Goal: Task Accomplishment & Management: Contribute content

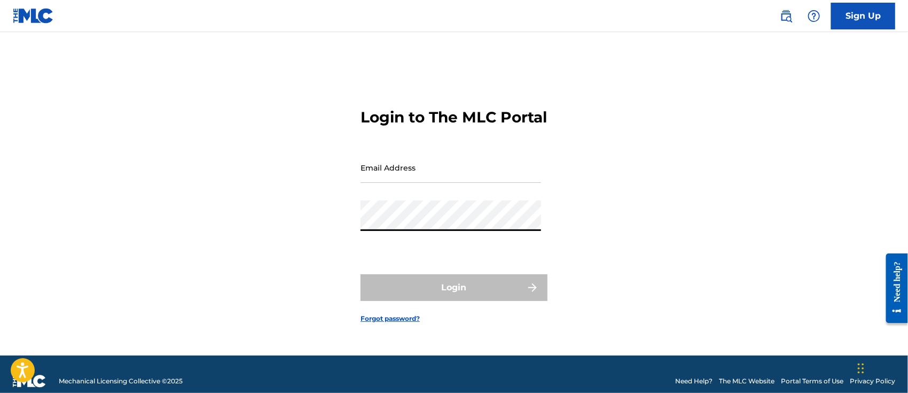
type input "[PERSON_NAME][EMAIL_ADDRESS][DOMAIN_NAME]"
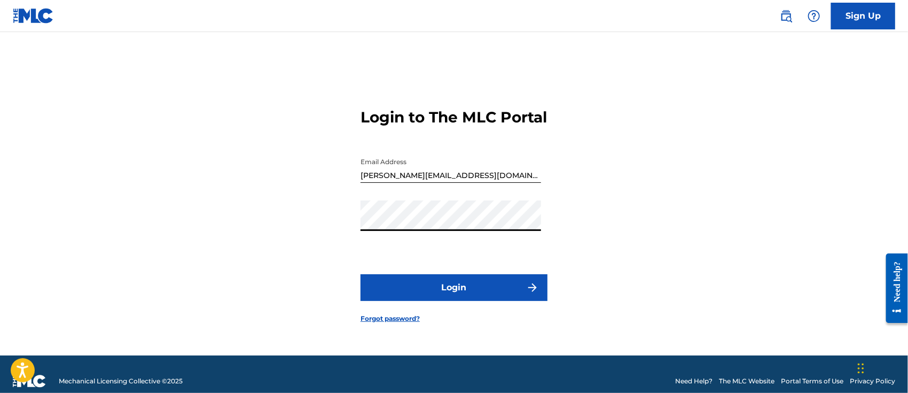
click at [454, 300] on button "Login" at bounding box center [454, 287] width 187 height 27
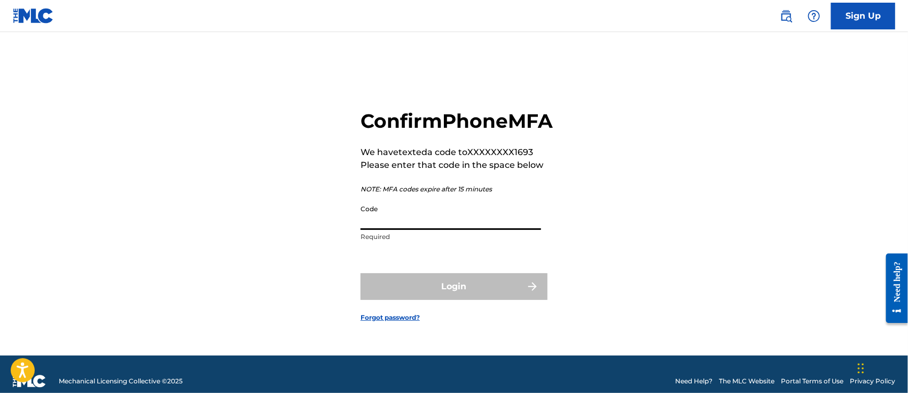
click at [427, 230] on input "Code" at bounding box center [451, 214] width 181 height 30
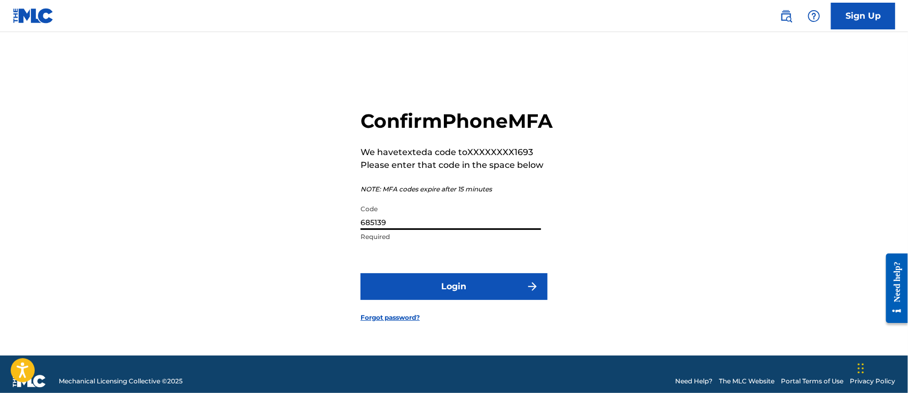
type input "685139"
click at [486, 292] on button "Login" at bounding box center [454, 286] width 187 height 27
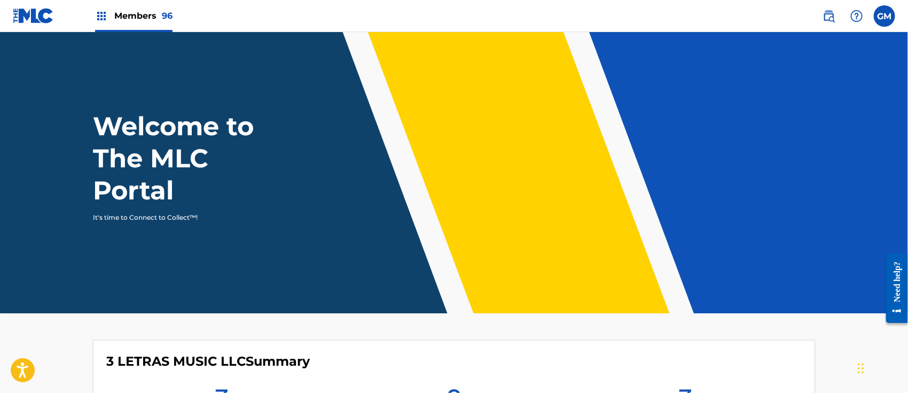
click at [141, 17] on span "Members 96" at bounding box center [143, 16] width 58 height 12
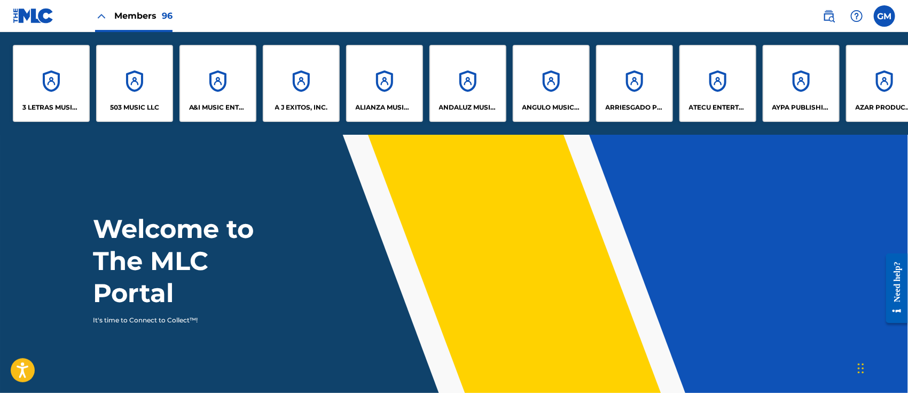
click at [200, 105] on p "A&I MUSIC ENTERTAINMENT, INC" at bounding box center [218, 108] width 58 height 10
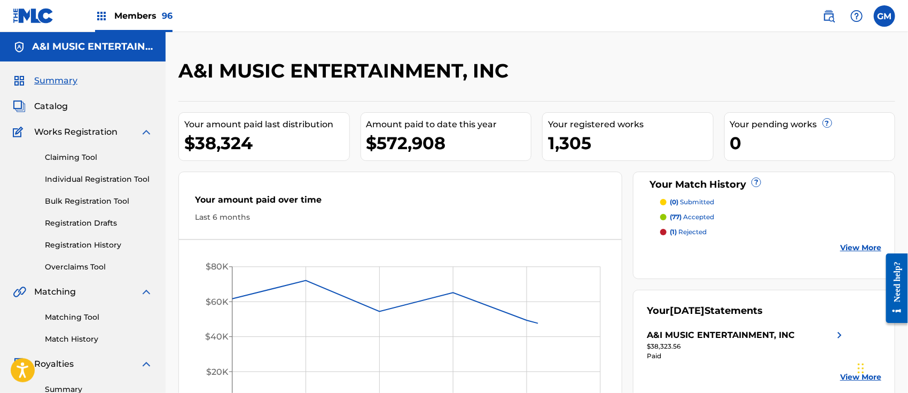
click at [53, 105] on span "Catalog" at bounding box center [51, 106] width 34 height 13
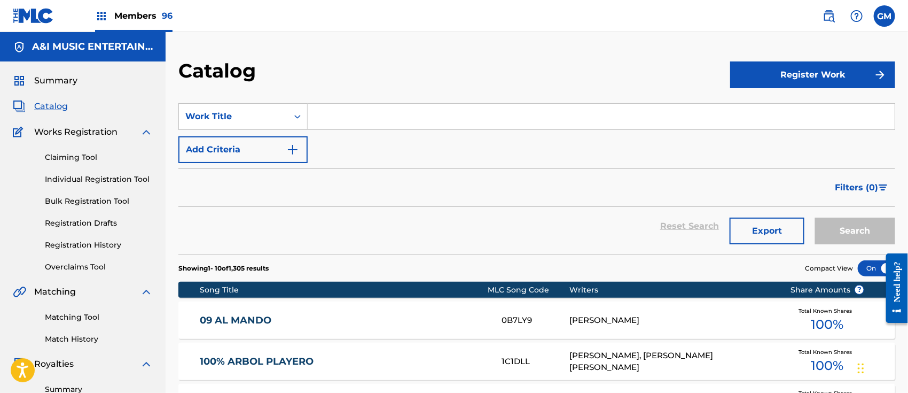
click at [338, 119] on input "Search Form" at bounding box center [601, 117] width 587 height 26
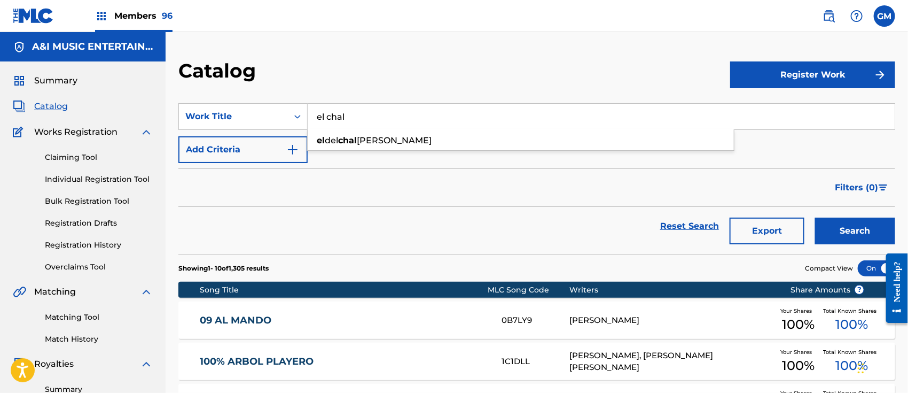
type input "el chal"
click at [97, 247] on link "Registration History" at bounding box center [99, 244] width 108 height 11
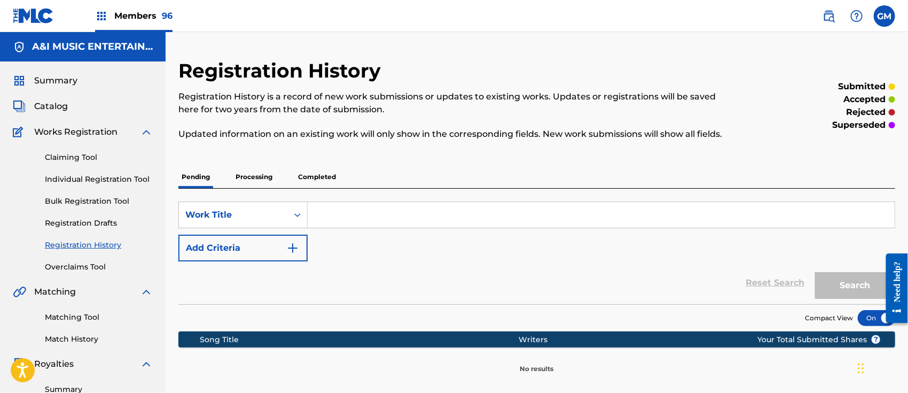
click at [265, 173] on p "Processing" at bounding box center [253, 177] width 43 height 22
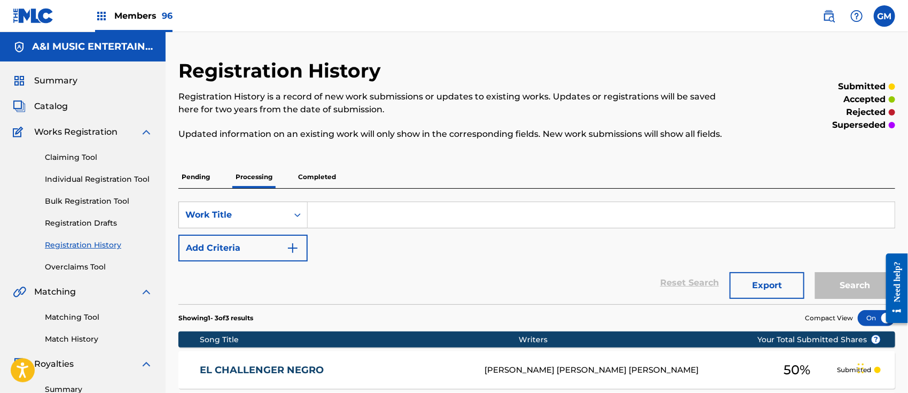
scroll to position [166, 0]
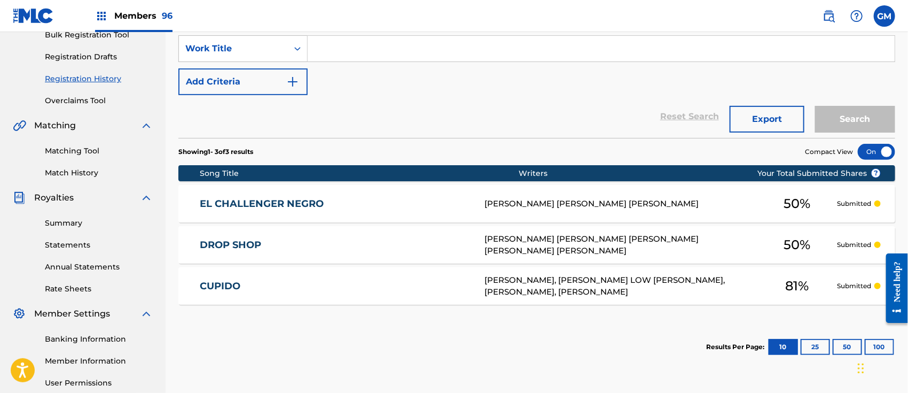
click at [142, 15] on span "Members 96" at bounding box center [143, 16] width 58 height 12
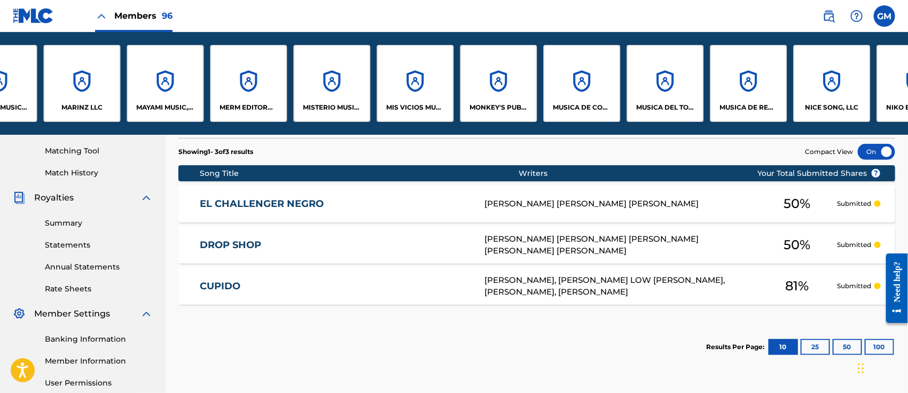
scroll to position [0, 5175]
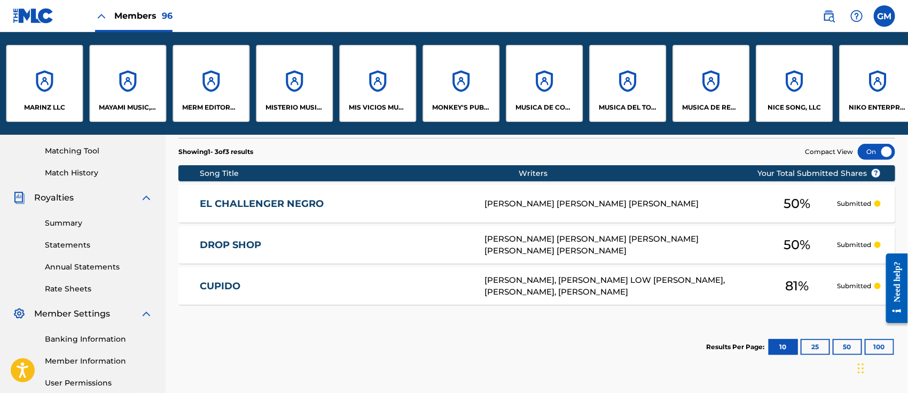
click at [558, 97] on div "MUSICA DE COVE, LLC" at bounding box center [544, 83] width 77 height 77
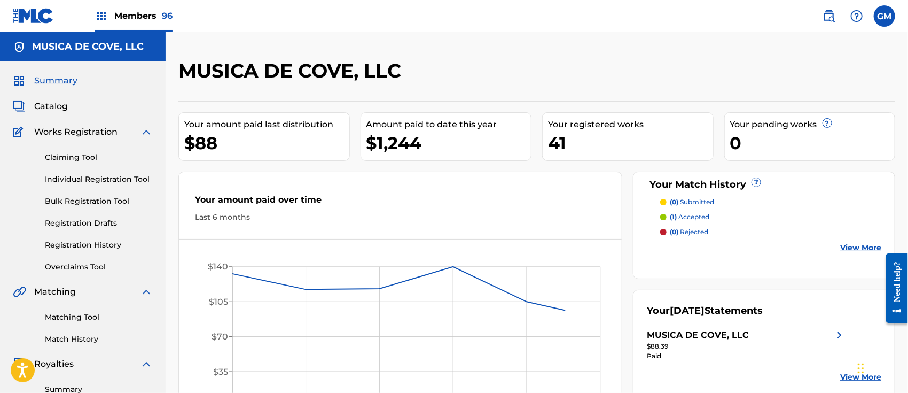
click at [52, 103] on span "Catalog" at bounding box center [51, 106] width 34 height 13
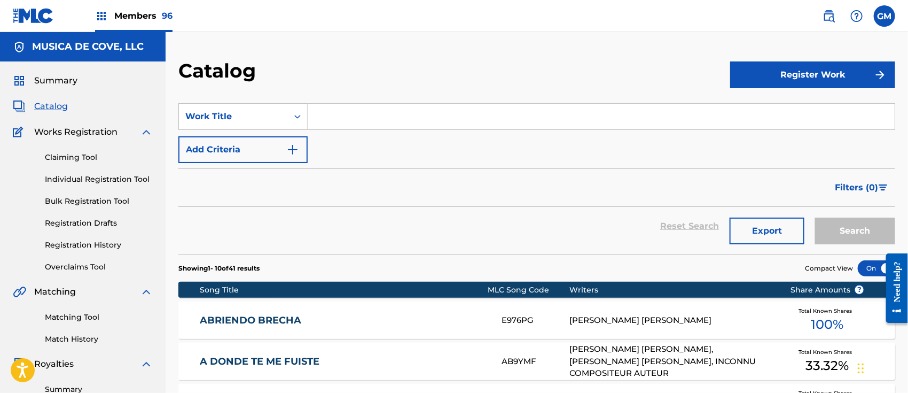
click at [356, 120] on input "Search Form" at bounding box center [601, 117] width 587 height 26
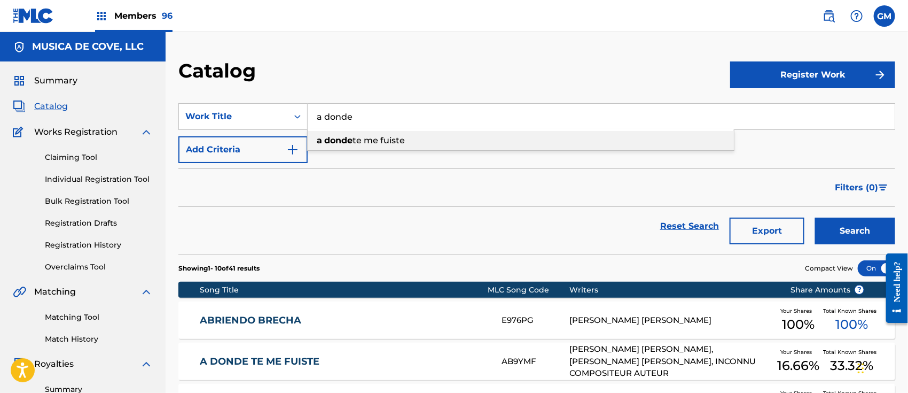
click at [400, 143] on span "te me fuiste" at bounding box center [379, 140] width 52 height 10
type input "a donde te me fuiste"
click at [848, 229] on button "Search" at bounding box center [855, 230] width 80 height 27
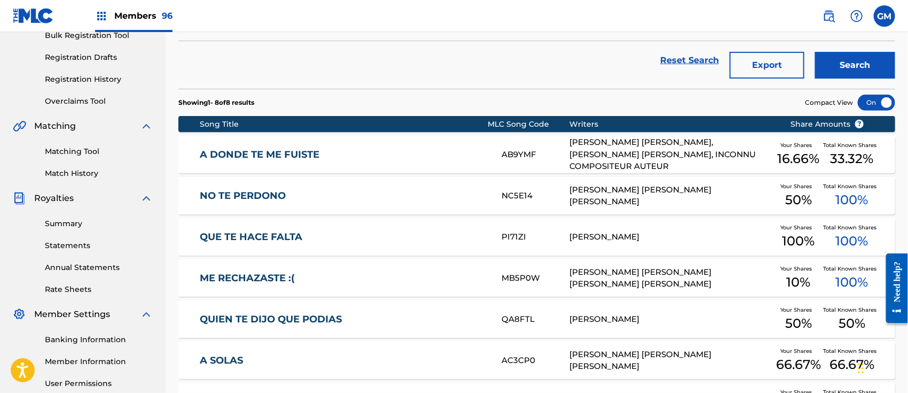
scroll to position [166, 0]
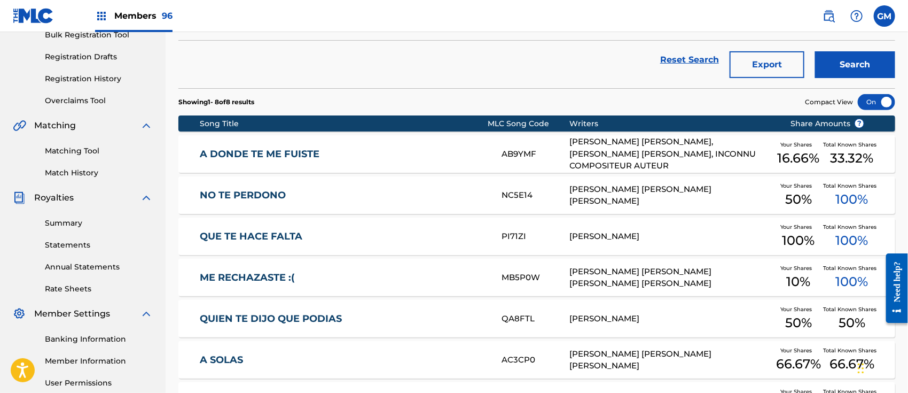
click at [387, 152] on link "A DONDE TE ME FUISTE" at bounding box center [343, 154] width 287 height 12
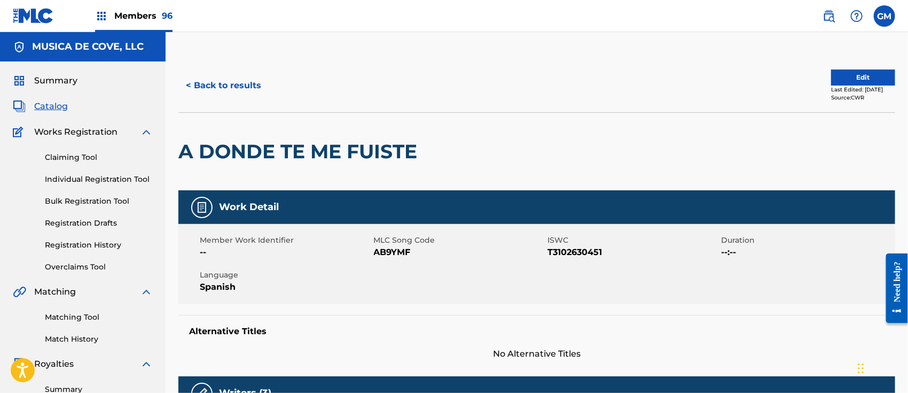
drag, startPoint x: 217, startPoint y: 80, endPoint x: 232, endPoint y: 82, distance: 14.5
click at [218, 80] on button "< Back to results" at bounding box center [223, 85] width 90 height 27
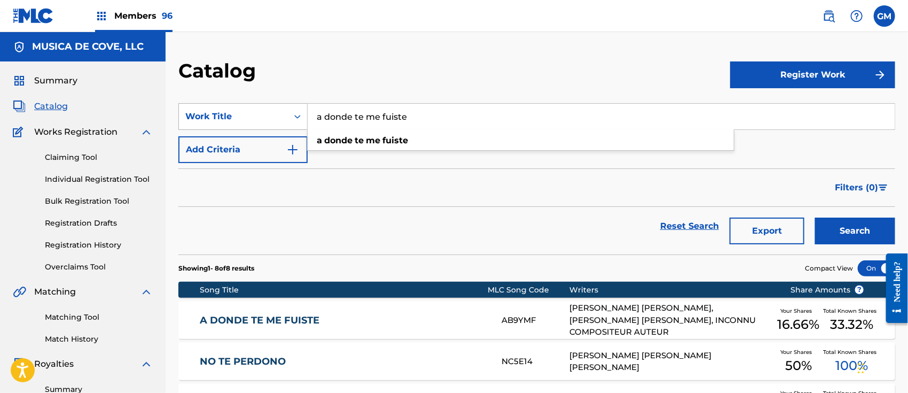
drag, startPoint x: 476, startPoint y: 119, endPoint x: 264, endPoint y: 112, distance: 212.3
click at [264, 112] on div "SearchWithCriteria42b242bd-6de1-4396-b9c5-a61618eff7c3 Work Title a donde te me…" at bounding box center [536, 116] width 717 height 27
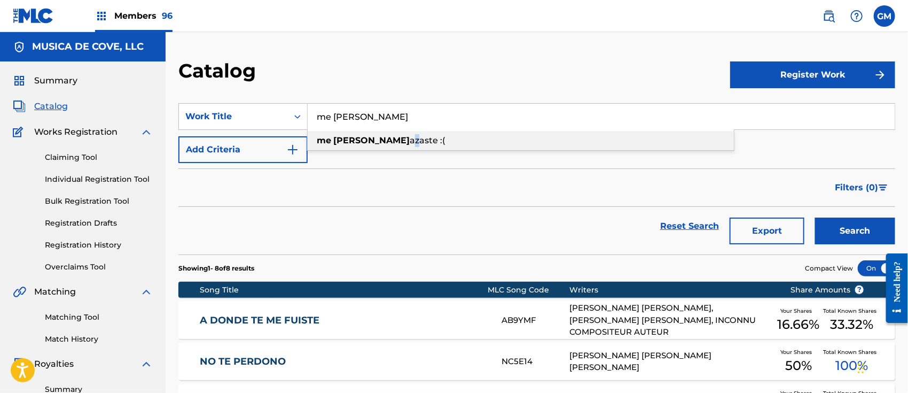
click at [410, 140] on span "azaste :(" at bounding box center [427, 140] width 35 height 10
type input "me rechazaste :("
click at [842, 229] on button "Search" at bounding box center [855, 230] width 80 height 27
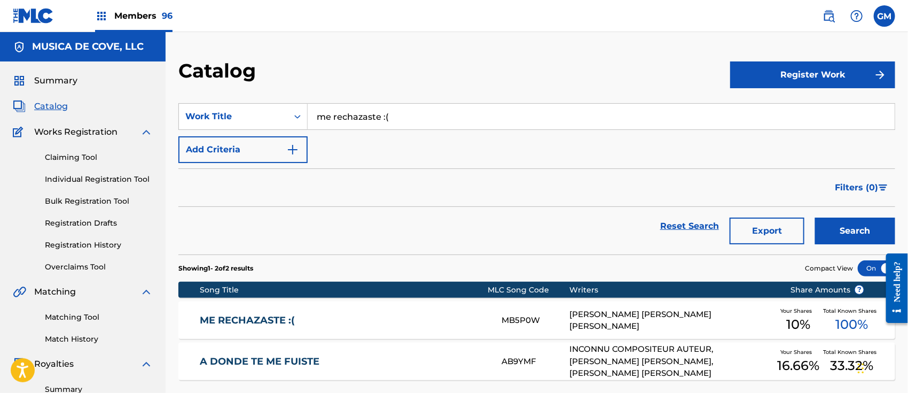
scroll to position [166, 0]
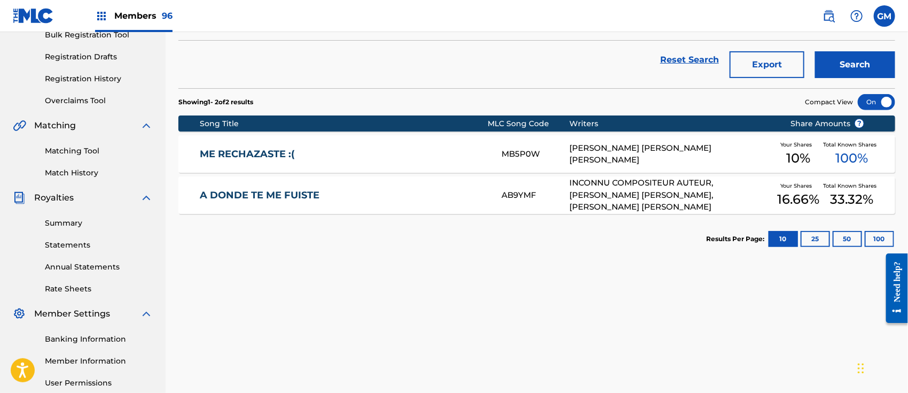
click at [333, 156] on link "ME RECHAZASTE :(" at bounding box center [343, 154] width 287 height 12
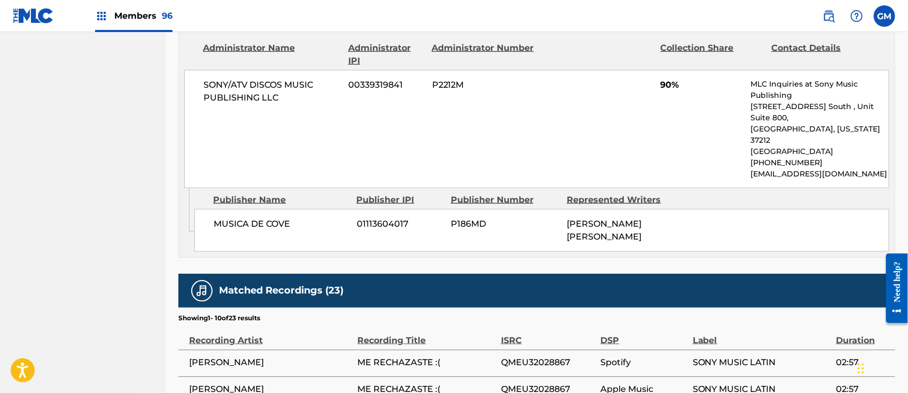
scroll to position [665, 0]
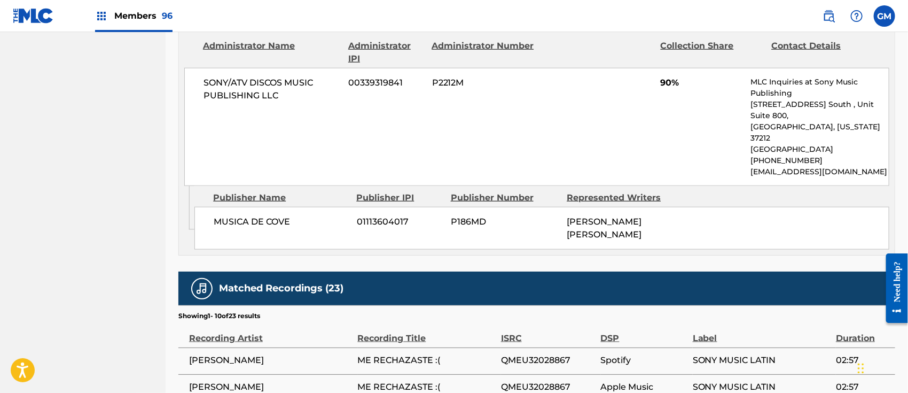
click at [144, 14] on span "Members 96" at bounding box center [143, 16] width 58 height 12
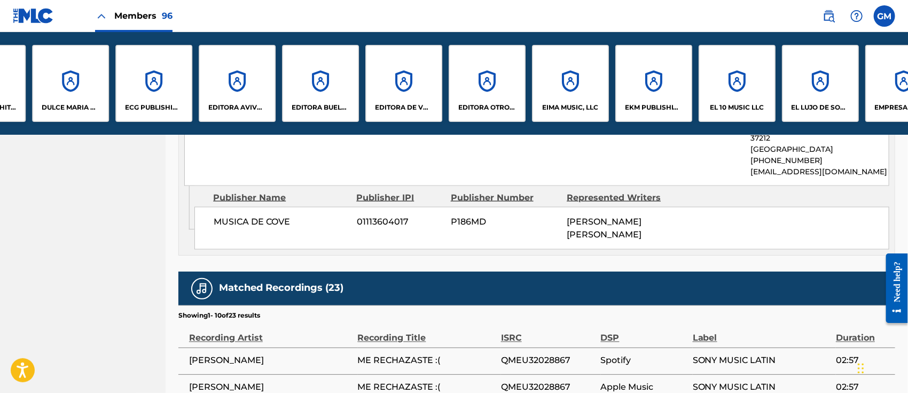
scroll to position [0, 1552]
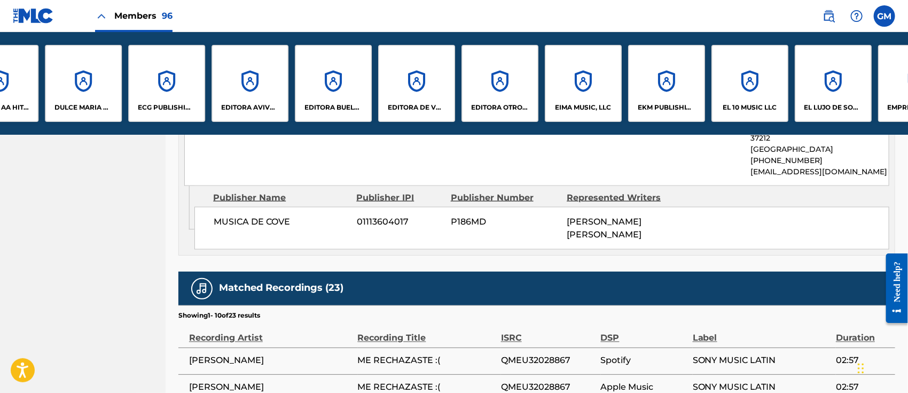
click at [184, 100] on div "ECG PUBLISHING, LLC" at bounding box center [166, 83] width 77 height 77
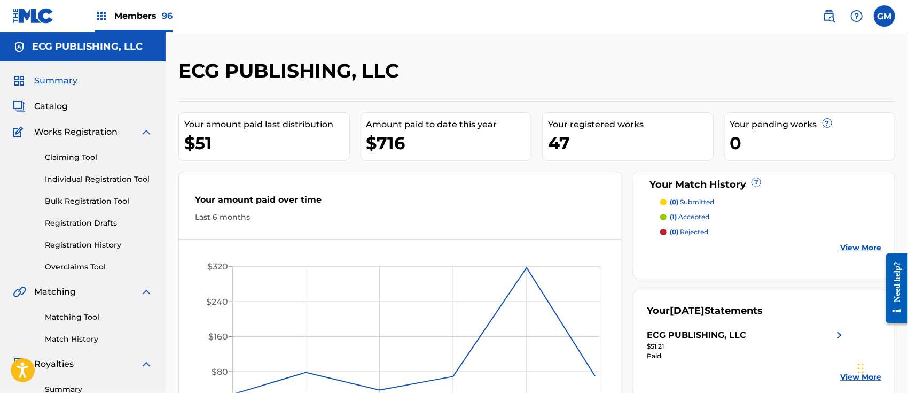
click at [56, 105] on span "Catalog" at bounding box center [51, 106] width 34 height 13
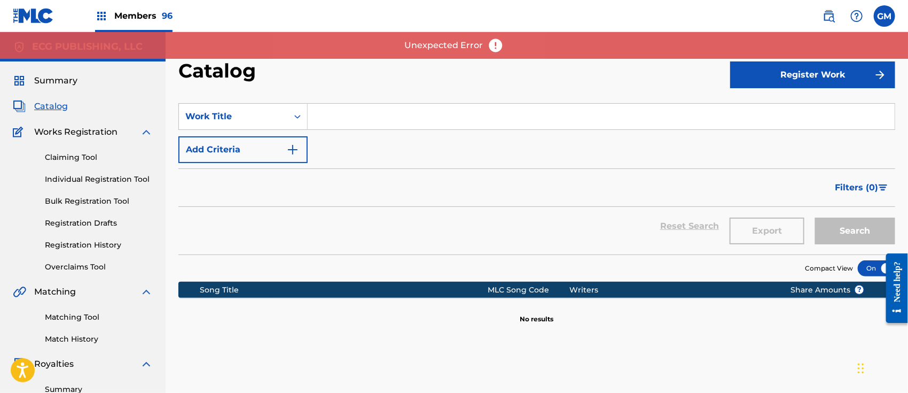
click at [328, 118] on input "Search Form" at bounding box center [601, 117] width 587 height 26
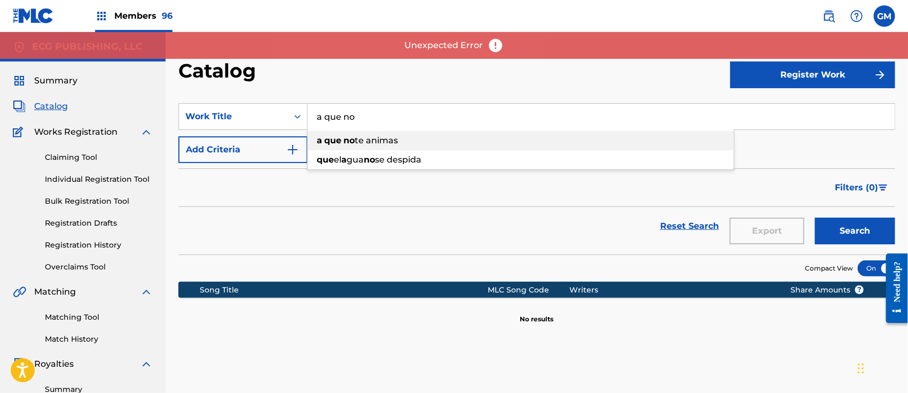
click at [365, 138] on span "te animas" at bounding box center [376, 140] width 43 height 10
type input "a que no te animas"
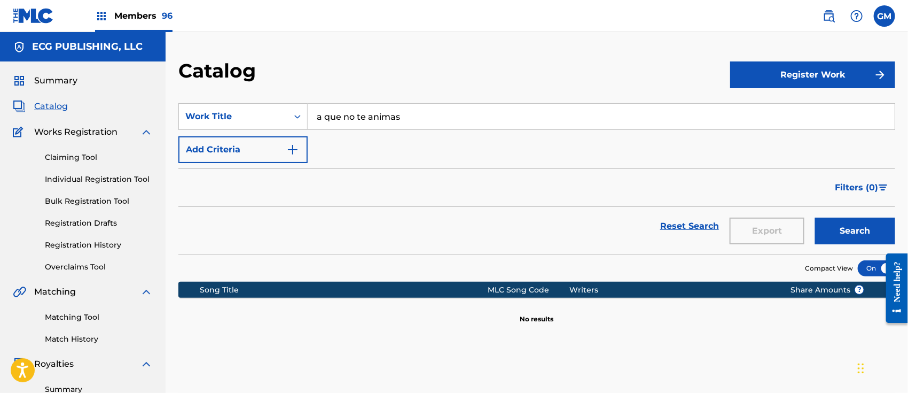
click at [838, 228] on button "Search" at bounding box center [855, 230] width 80 height 27
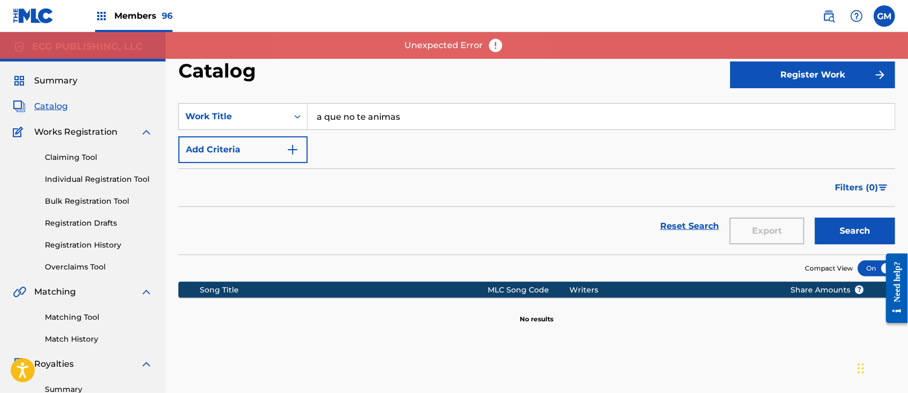
click at [56, 109] on span "Catalog" at bounding box center [51, 106] width 34 height 13
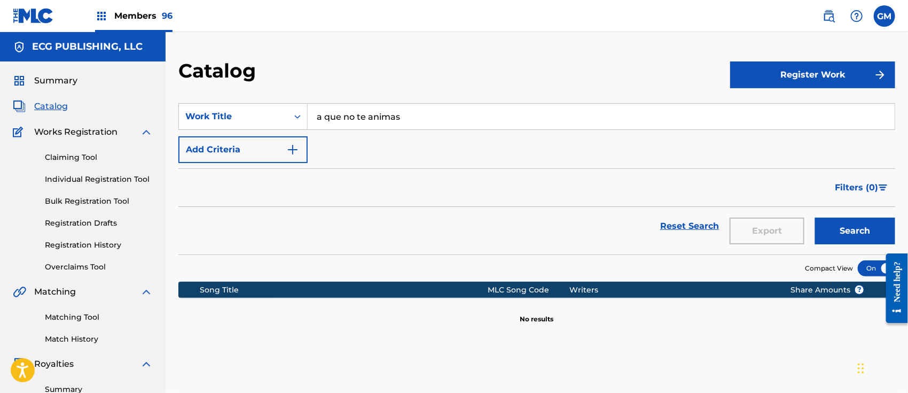
click at [491, 120] on input "a que no te animas" at bounding box center [601, 117] width 587 height 26
click at [368, 138] on span "Search Form" at bounding box center [367, 140] width 2 height 10
click at [832, 224] on button "Search" at bounding box center [855, 230] width 80 height 27
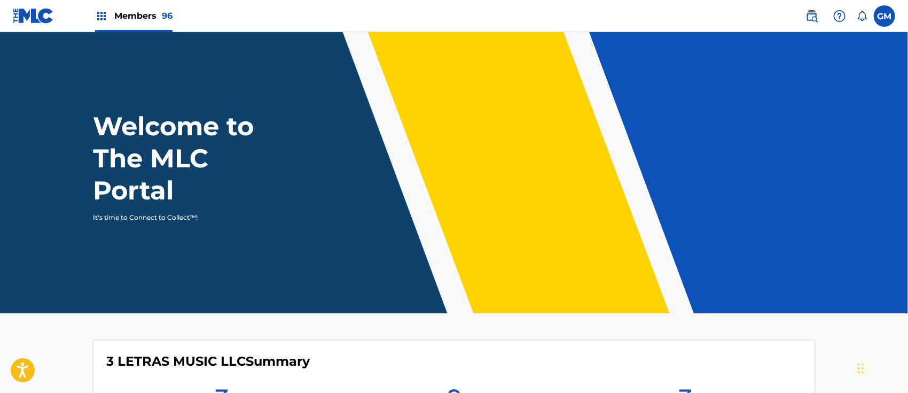
click at [136, 11] on span "Members 96" at bounding box center [143, 16] width 58 height 12
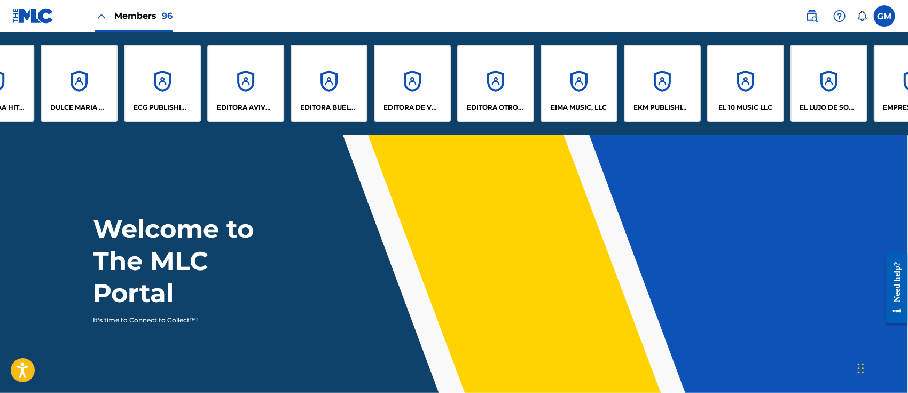
scroll to position [0, 1455]
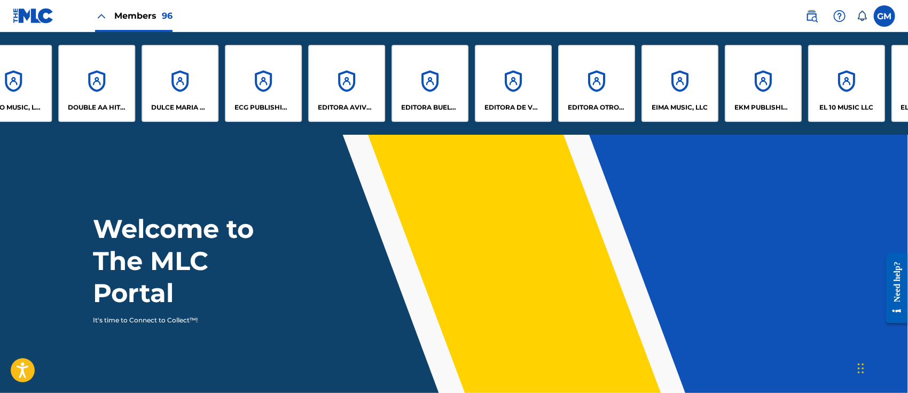
click at [247, 90] on div "ECG PUBLISHING, LLC" at bounding box center [263, 83] width 77 height 77
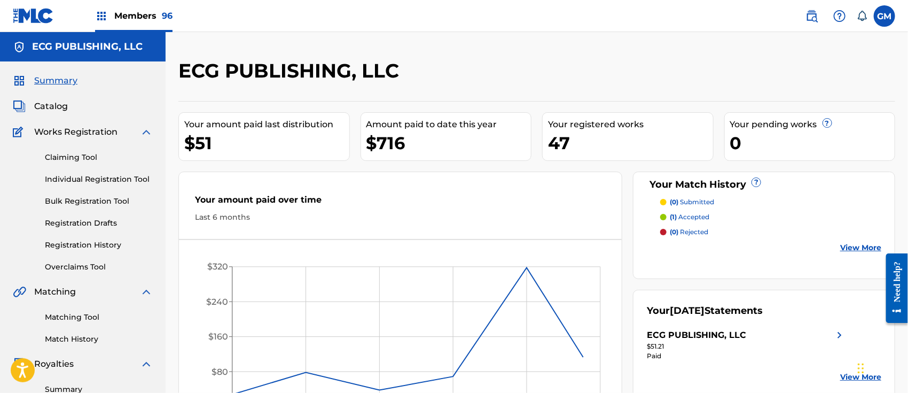
click at [58, 103] on span "Catalog" at bounding box center [51, 106] width 34 height 13
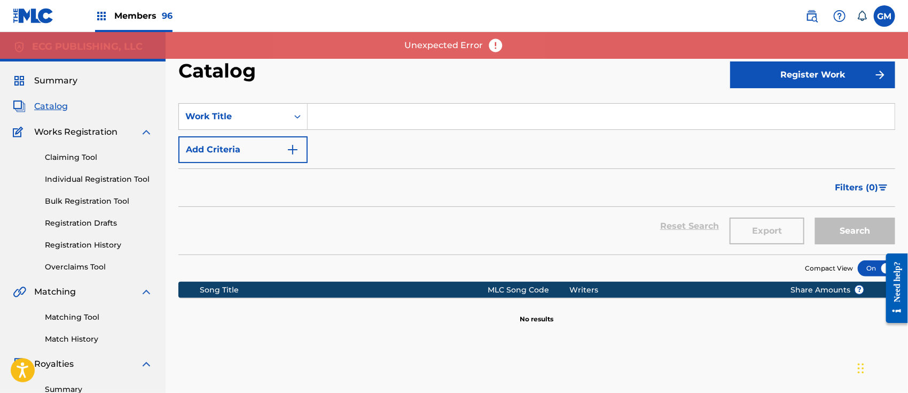
click at [810, 15] on img at bounding box center [812, 16] width 13 height 13
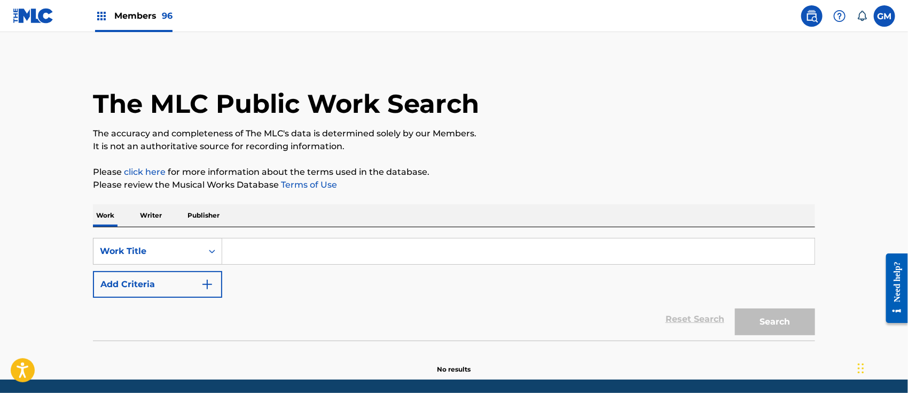
click at [271, 249] on input "Search Form" at bounding box center [518, 251] width 593 height 26
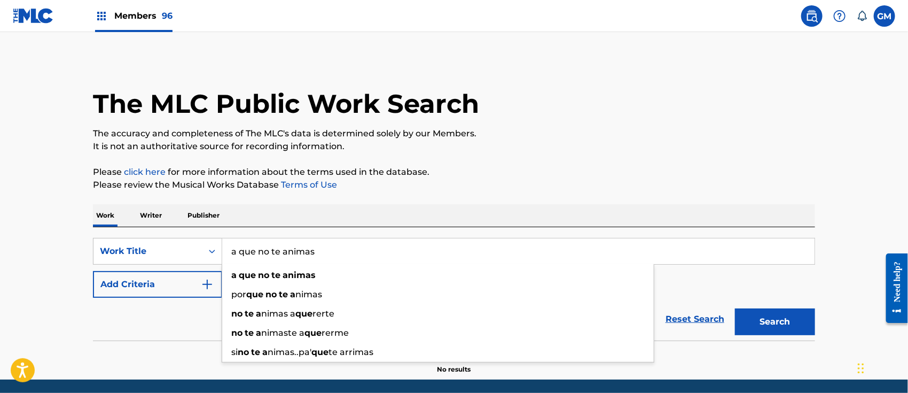
type input "a que no te animas"
click at [735, 308] on button "Search" at bounding box center [775, 321] width 80 height 27
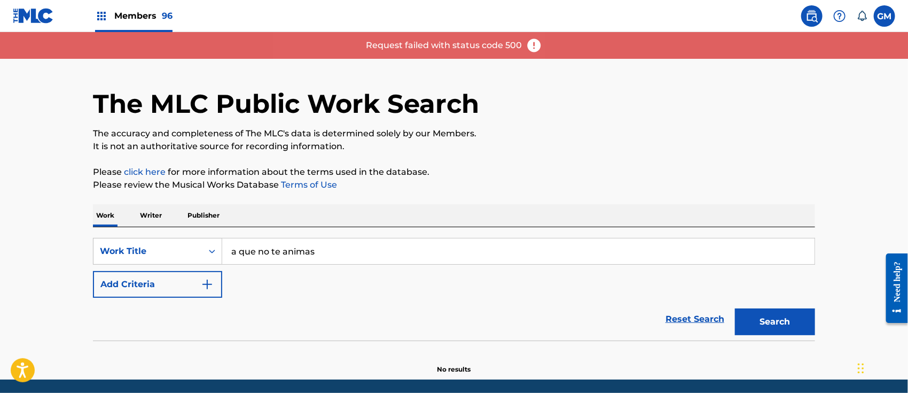
click at [799, 321] on button "Search" at bounding box center [775, 321] width 80 height 27
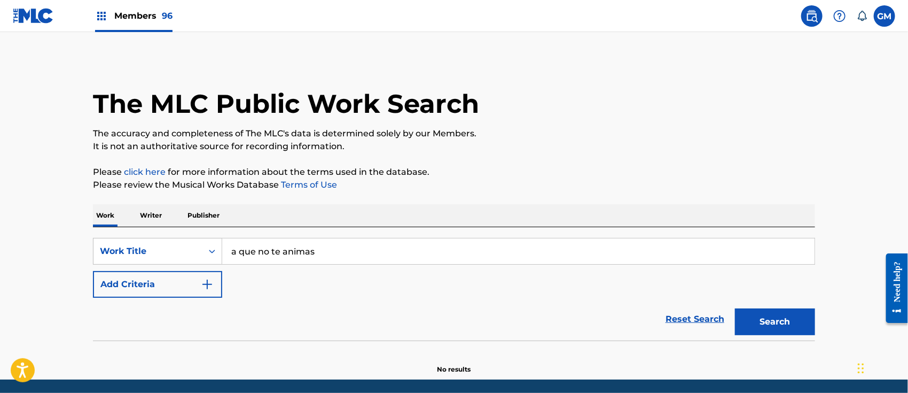
click at [766, 322] on button "Search" at bounding box center [775, 321] width 80 height 27
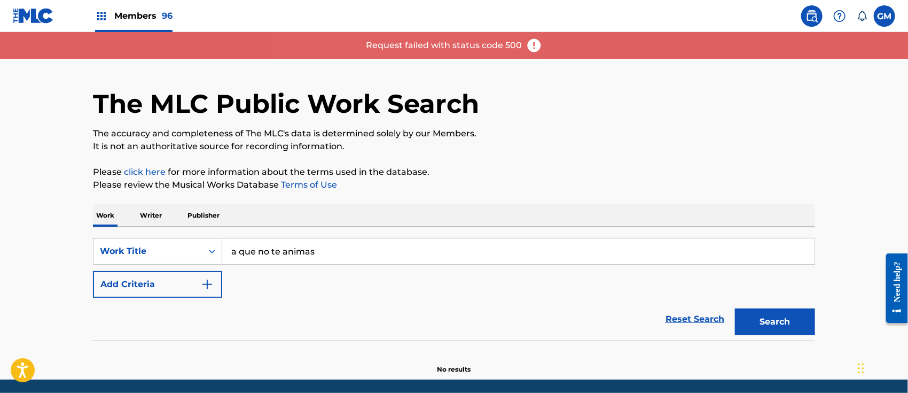
click at [135, 6] on div "Members 96" at bounding box center [133, 16] width 77 height 32
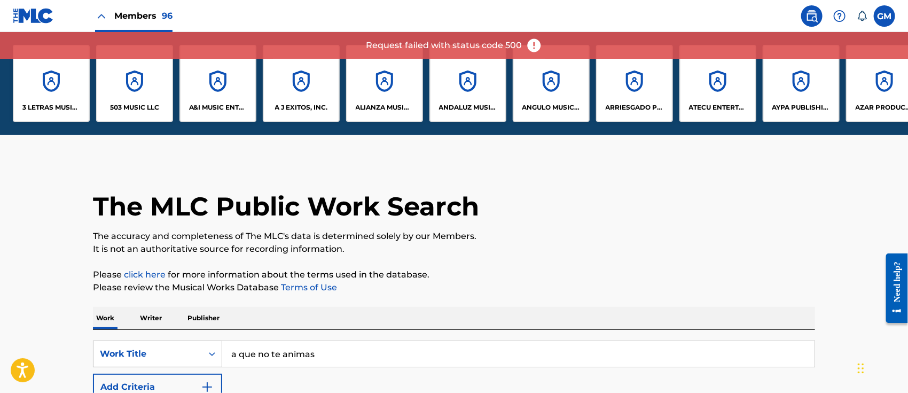
click at [227, 110] on p "A&I MUSIC ENTERTAINMENT, INC" at bounding box center [218, 108] width 58 height 10
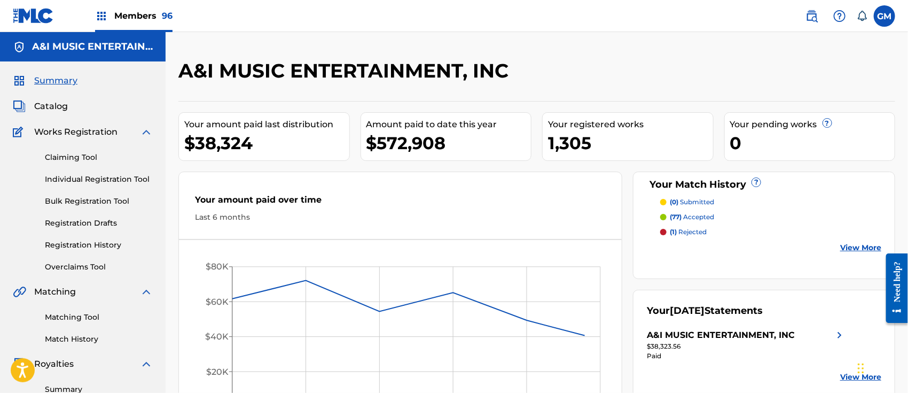
click at [46, 103] on span "Catalog" at bounding box center [51, 106] width 34 height 13
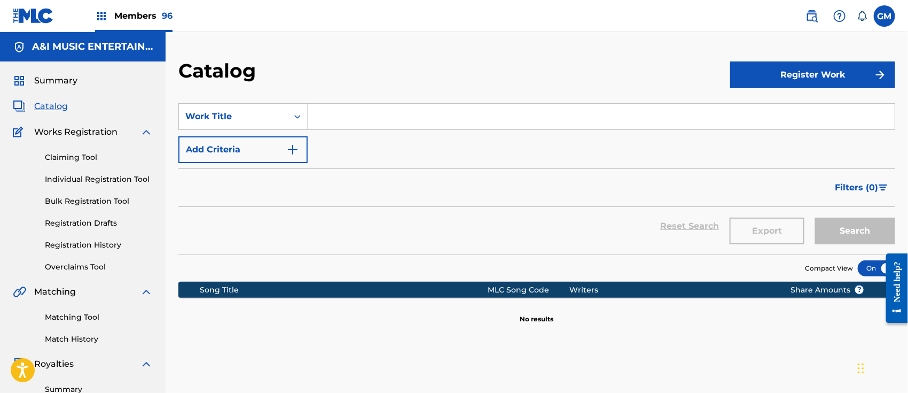
click at [810, 18] on img at bounding box center [812, 16] width 13 height 13
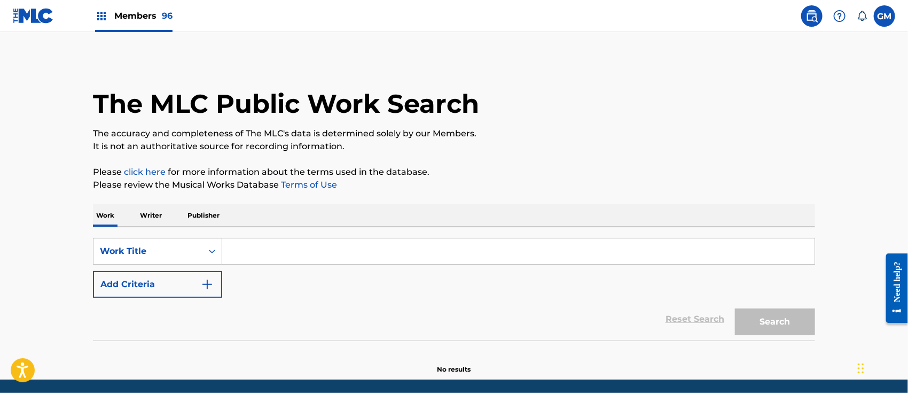
click at [151, 213] on p "Writer" at bounding box center [151, 215] width 28 height 22
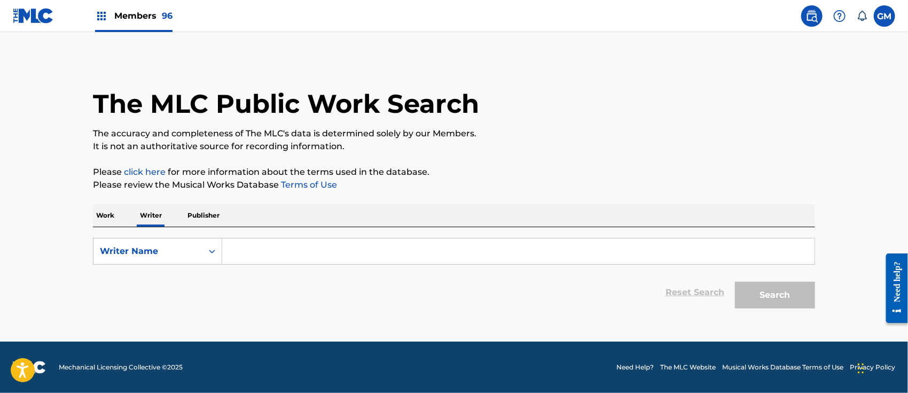
click at [282, 250] on input "Search Form" at bounding box center [518, 251] width 593 height 26
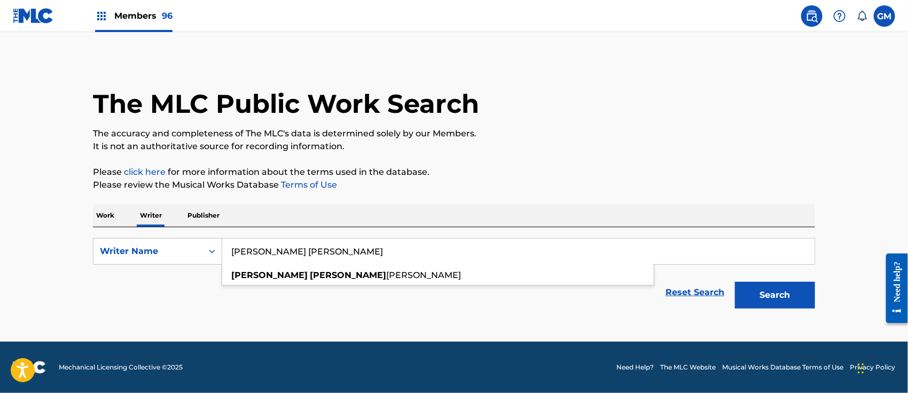
type input "rafael velazquez garcias"
click at [735, 282] on button "Search" at bounding box center [775, 295] width 80 height 27
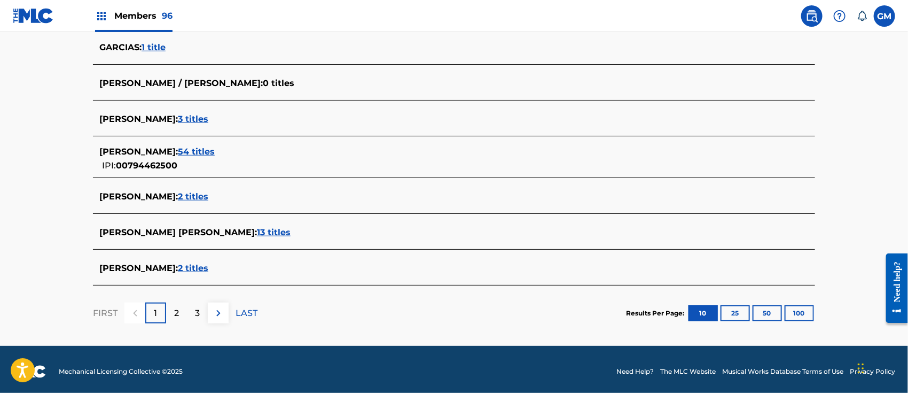
scroll to position [419, 0]
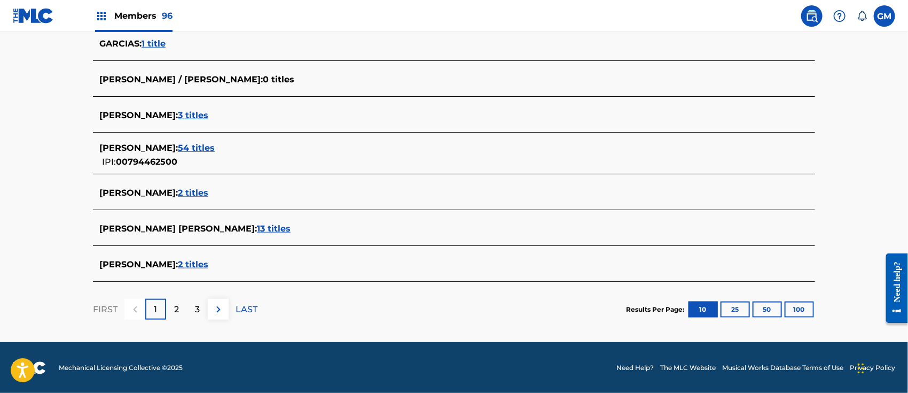
click at [208, 195] on span "2 titles" at bounding box center [193, 193] width 30 height 10
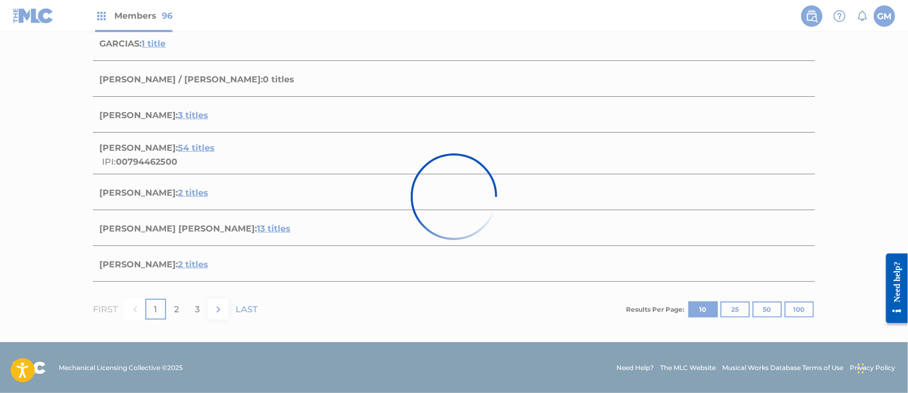
scroll to position [38, 0]
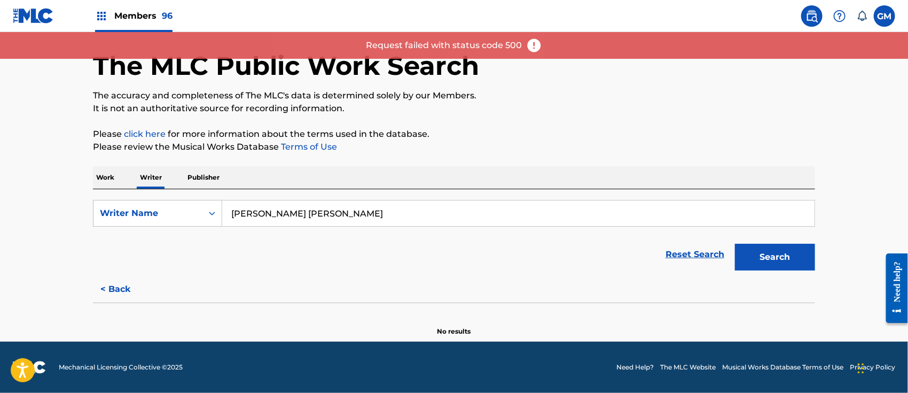
click at [115, 289] on button "< Back" at bounding box center [125, 289] width 64 height 27
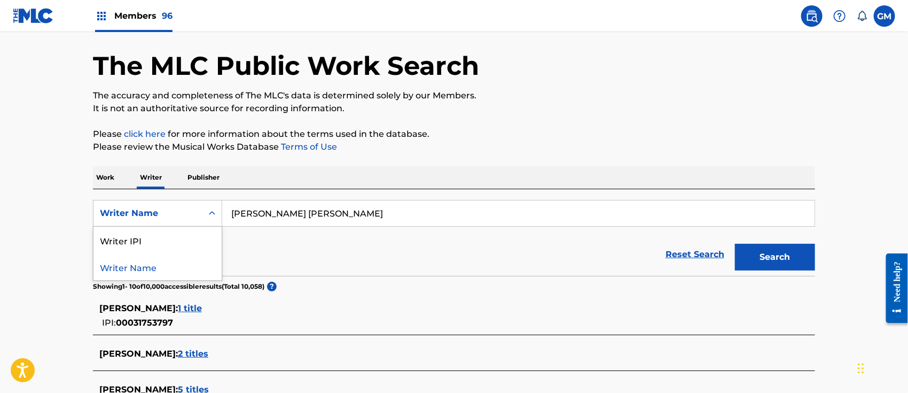
click at [214, 214] on icon "Search Form" at bounding box center [212, 213] width 11 height 11
click at [180, 234] on div "Writer IPI" at bounding box center [158, 240] width 128 height 27
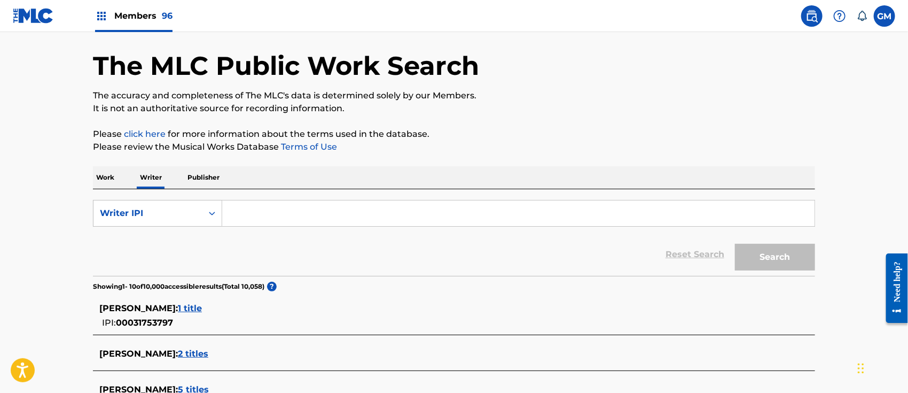
click at [276, 214] on input "Search Form" at bounding box center [518, 213] width 593 height 26
paste input "869001921"
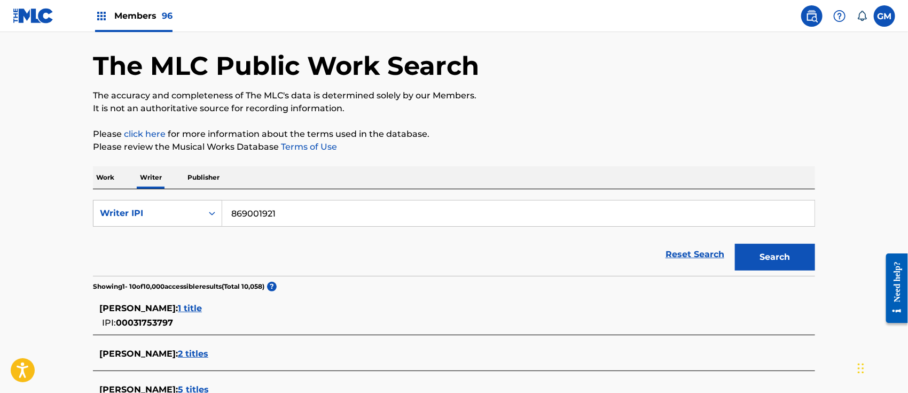
type input "869001921"
click at [769, 252] on button "Search" at bounding box center [775, 257] width 80 height 27
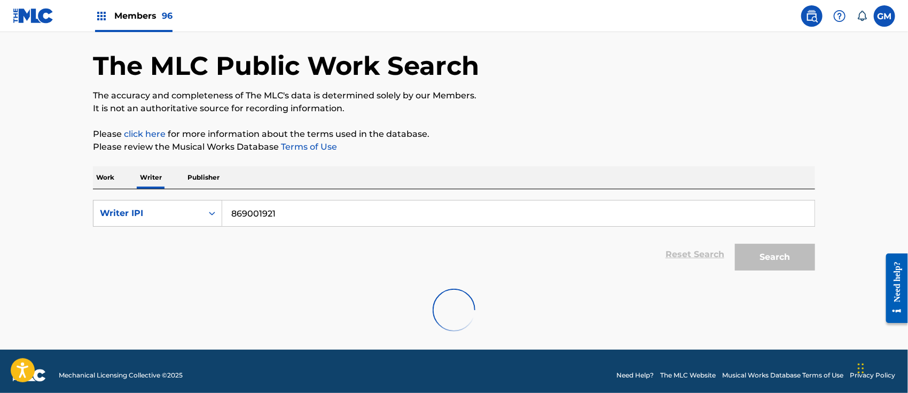
scroll to position [0, 0]
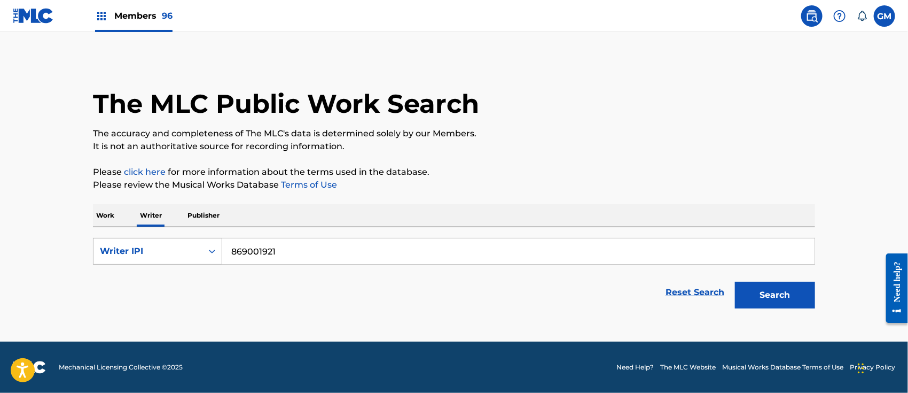
click at [214, 250] on icon "Search Form" at bounding box center [212, 251] width 11 height 11
click at [173, 276] on div "Writer Name" at bounding box center [158, 278] width 128 height 27
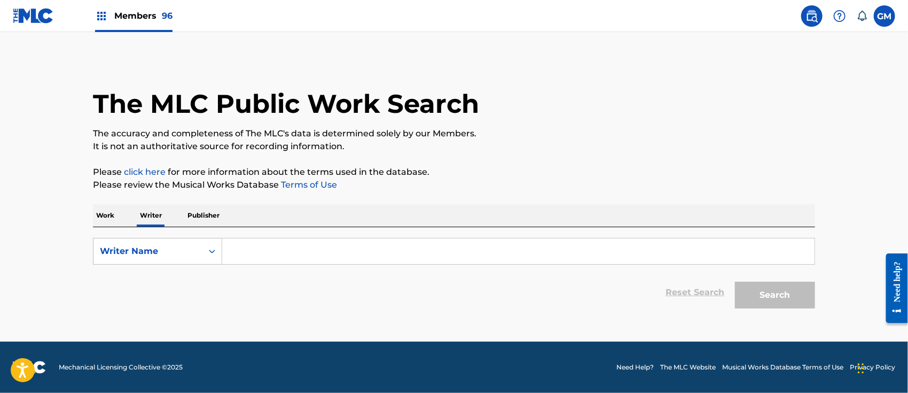
click at [339, 245] on input "Search Form" at bounding box center [518, 251] width 593 height 26
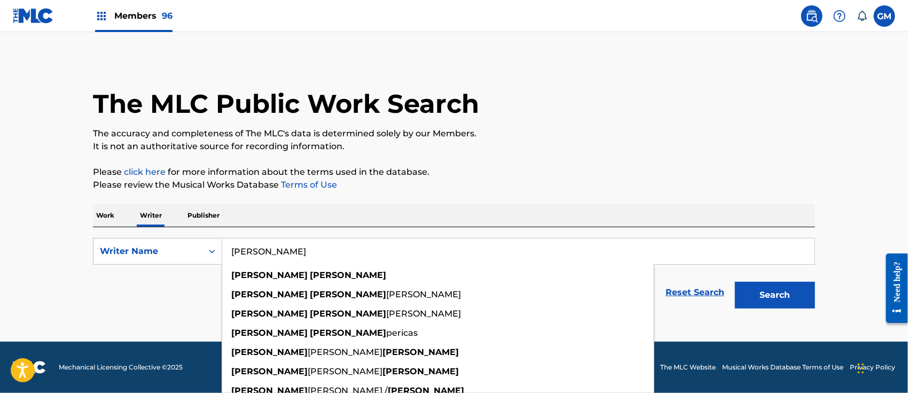
type input "rafael velazquez"
click at [735, 282] on button "Search" at bounding box center [775, 295] width 80 height 27
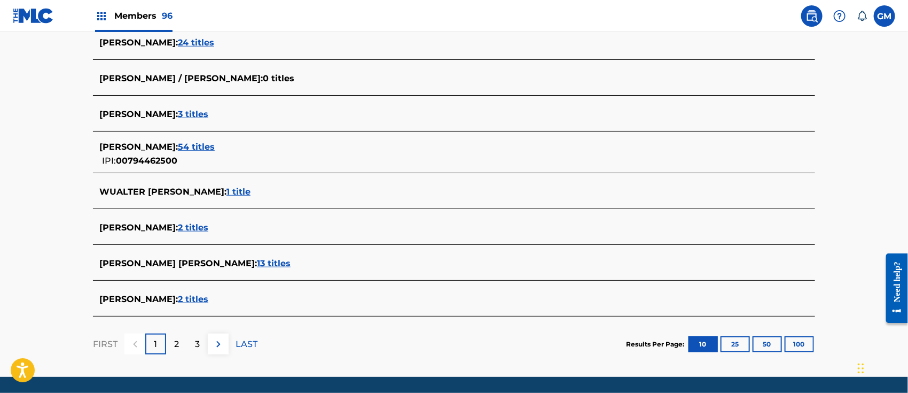
scroll to position [419, 0]
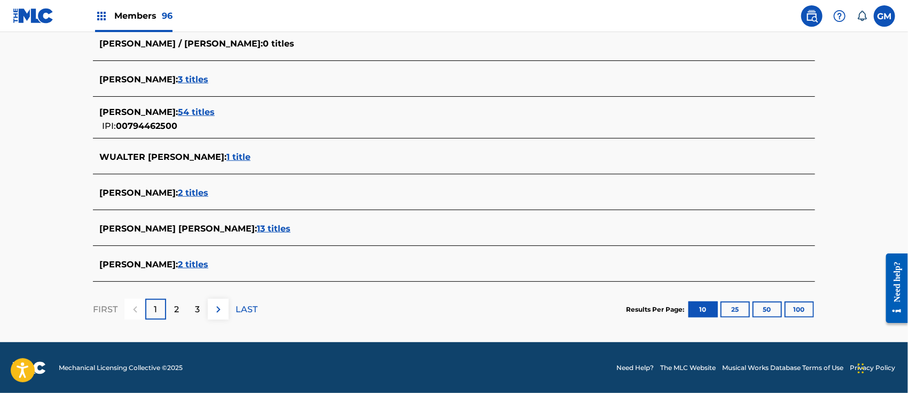
click at [208, 191] on span "2 titles" at bounding box center [193, 193] width 30 height 10
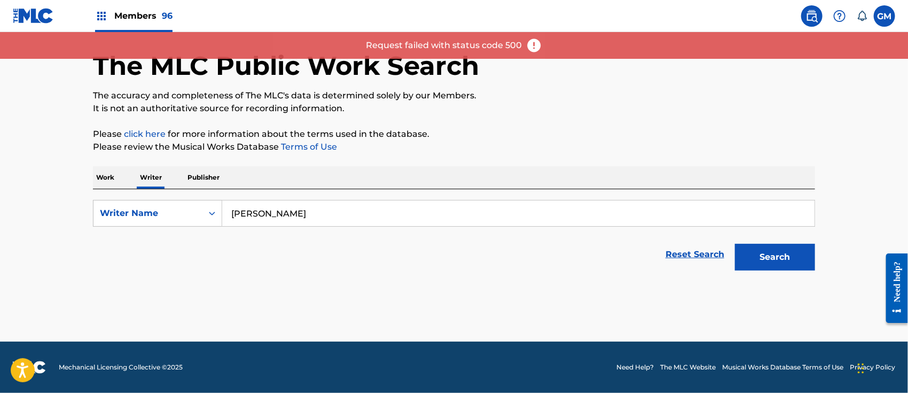
scroll to position [38, 0]
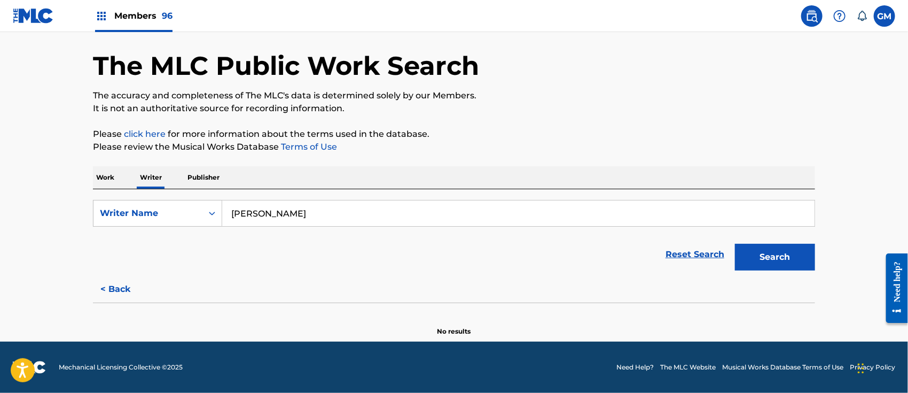
click at [141, 11] on span "Members 96" at bounding box center [143, 16] width 58 height 12
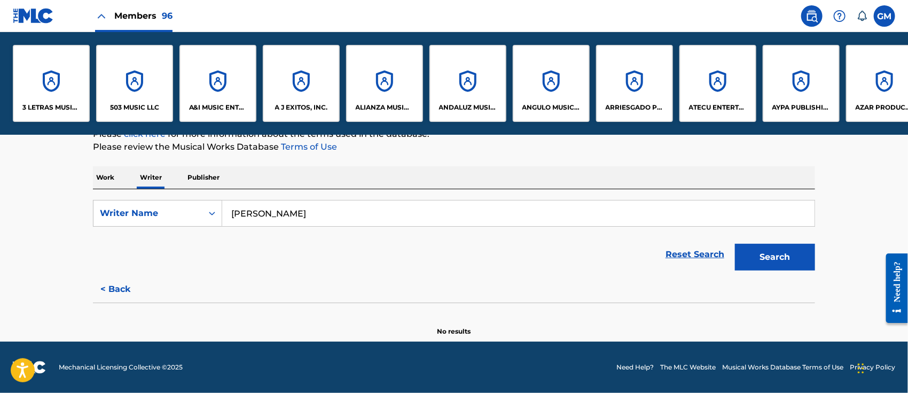
click at [142, 100] on div "503 MUSIC LLC" at bounding box center [134, 83] width 77 height 77
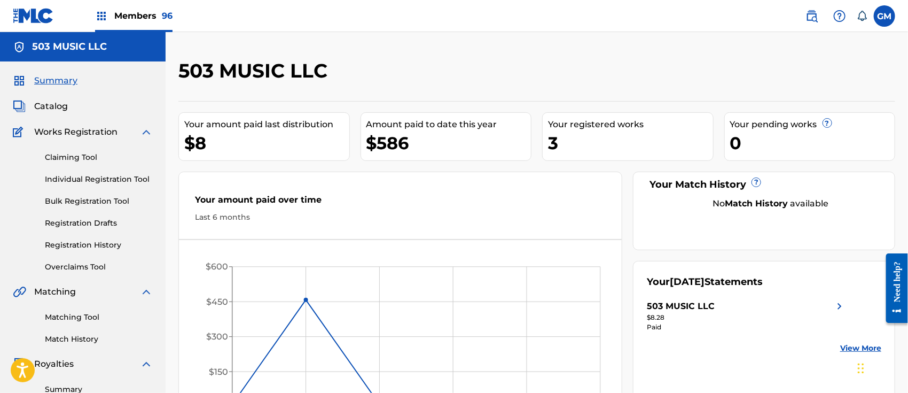
click at [144, 13] on span "Members 96" at bounding box center [143, 16] width 58 height 12
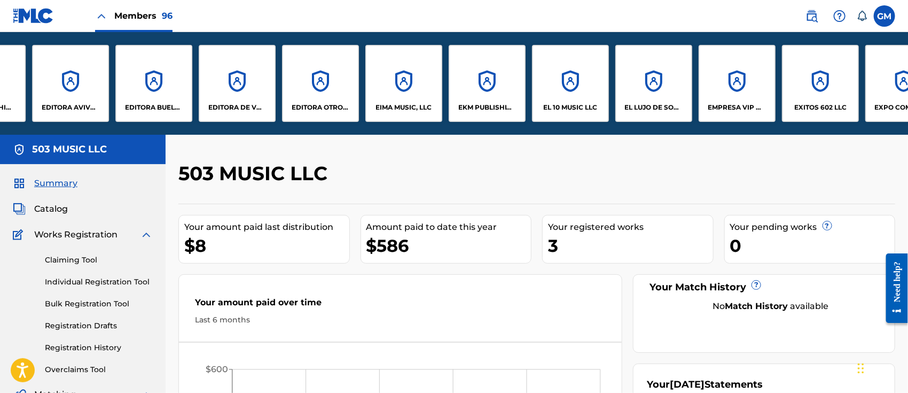
scroll to position [0, 1447]
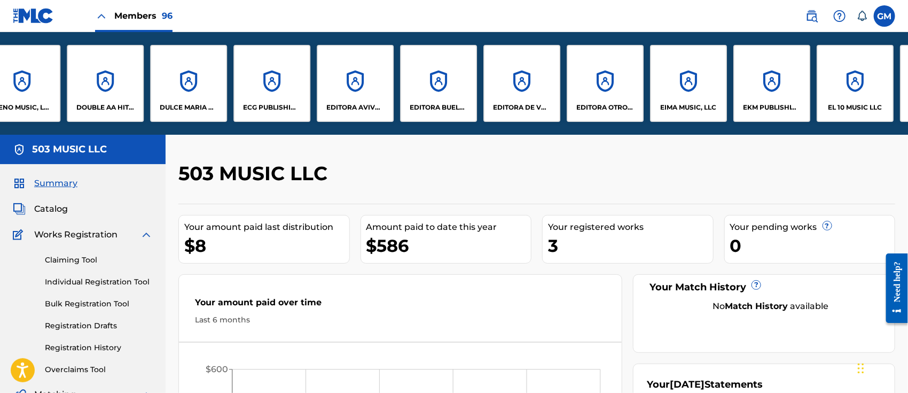
drag, startPoint x: 253, startPoint y: 152, endPoint x: 324, endPoint y: 152, distance: 71.1
click at [271, 105] on p "ECG PUBLISHING, LLC" at bounding box center [272, 108] width 58 height 10
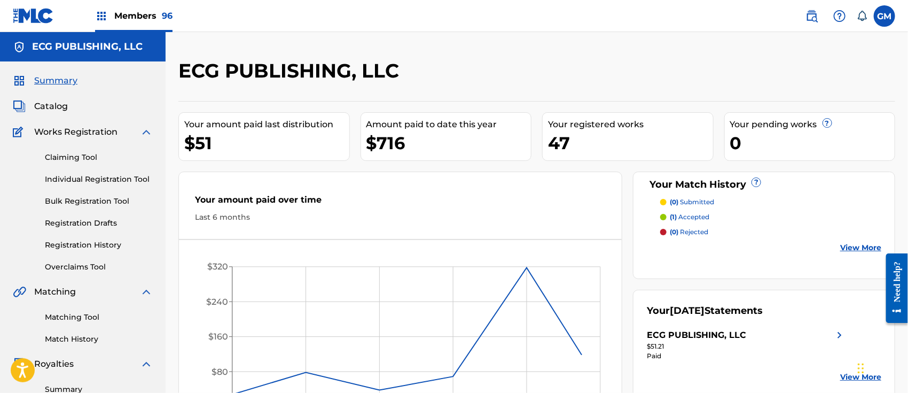
click at [52, 102] on span "Catalog" at bounding box center [51, 106] width 34 height 13
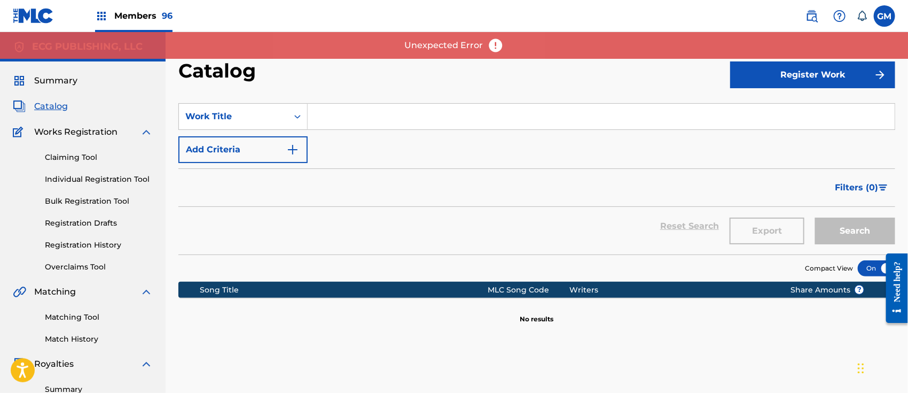
click at [495, 45] on img at bounding box center [496, 45] width 16 height 16
click at [522, 130] on div "SearchWithCriteria2afa7570-5a6a-4b1f-b0c2-326f34d74011 Work Title Add Criteria" at bounding box center [536, 133] width 717 height 60
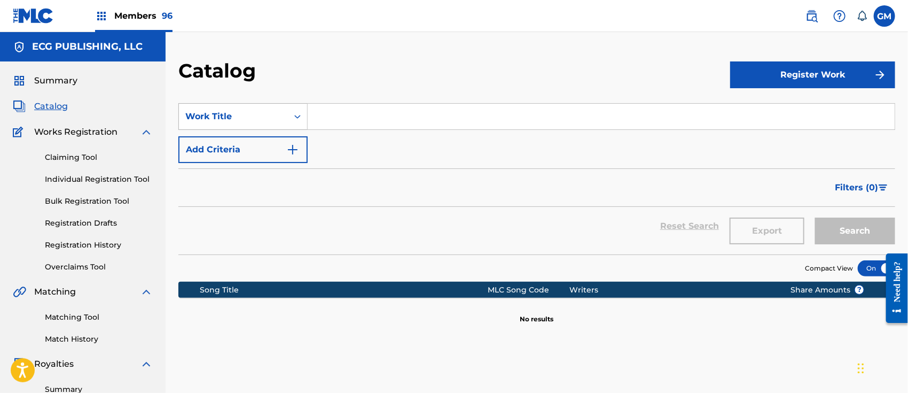
click at [295, 112] on icon "Search Form" at bounding box center [297, 116] width 11 height 11
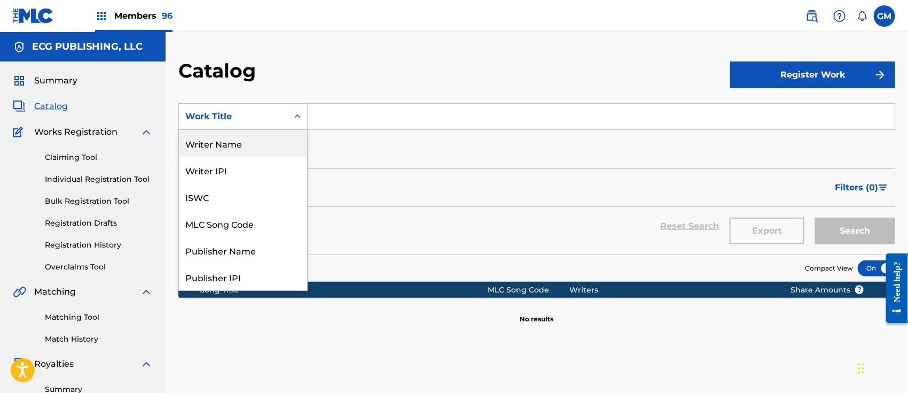
click at [257, 146] on div "Writer Name" at bounding box center [243, 143] width 128 height 27
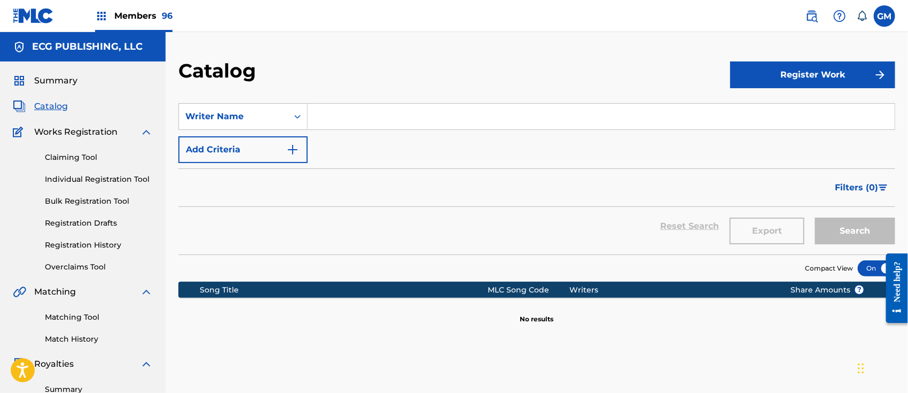
click at [370, 109] on input "Search Form" at bounding box center [601, 117] width 587 height 26
click at [815, 217] on button "Search" at bounding box center [855, 230] width 80 height 27
click at [829, 227] on button "Search" at bounding box center [855, 230] width 80 height 27
click at [352, 111] on input "rafael velazquez" at bounding box center [601, 117] width 587 height 26
type input "rafael valazquez"
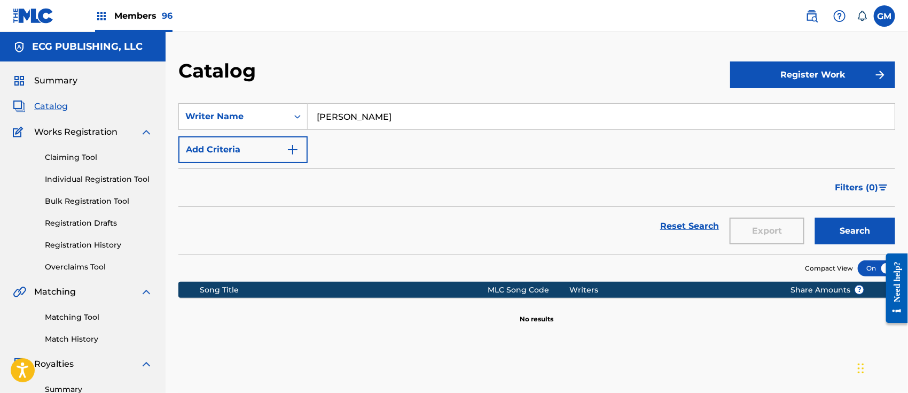
click at [861, 224] on button "Search" at bounding box center [855, 230] width 80 height 27
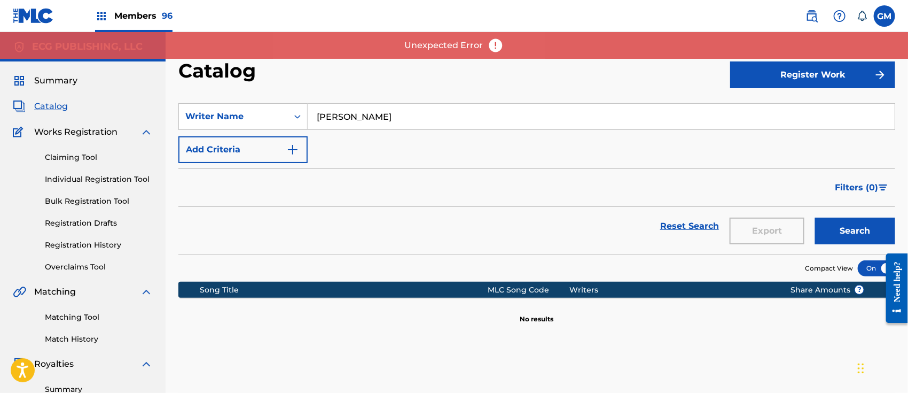
click at [432, 118] on input "rafael valazquez" at bounding box center [601, 117] width 587 height 26
drag, startPoint x: 419, startPoint y: 116, endPoint x: 248, endPoint y: 116, distance: 171.5
click at [248, 116] on div "SearchWithCriteria9f309fa7-0190-4603-bdff-d3b3f1b5c0f1 Writer Name rafael valaz…" at bounding box center [536, 116] width 717 height 27
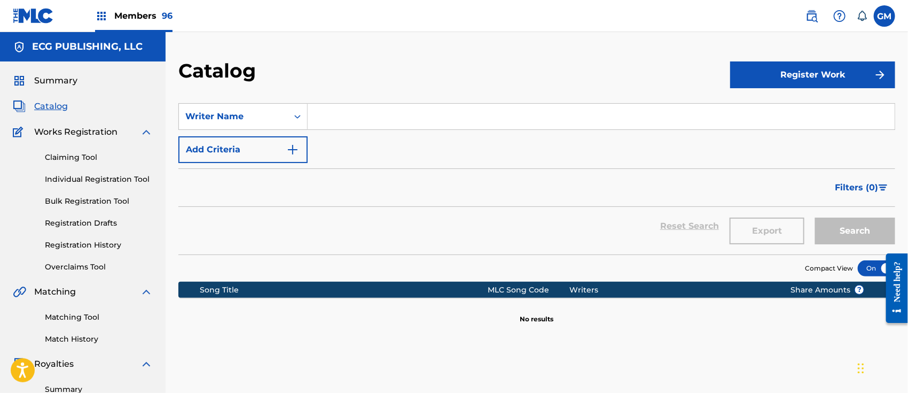
click at [343, 111] on input "Search Form" at bounding box center [601, 117] width 587 height 26
type input "rafael velazquez"
click at [815, 217] on button "Search" at bounding box center [855, 230] width 80 height 27
click at [812, 15] on img at bounding box center [812, 16] width 13 height 13
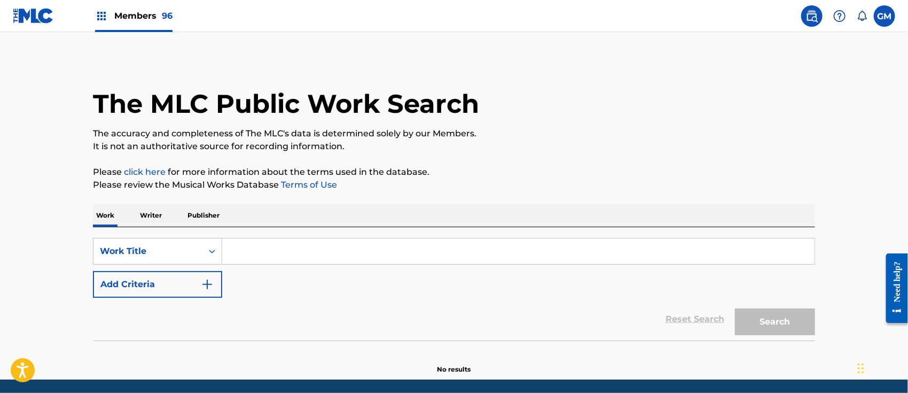
click at [174, 173] on p "Please click here for more information about the terms used in the database." at bounding box center [454, 172] width 722 height 13
click at [266, 246] on input "Search Form" at bounding box center [518, 251] width 593 height 26
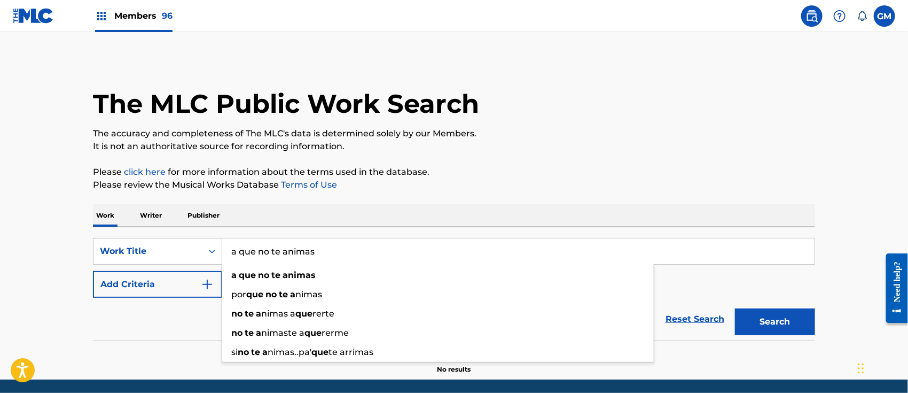
type input "a que no te animas"
click at [735, 308] on button "Search" at bounding box center [775, 321] width 80 height 27
click at [295, 271] on strong "animas" at bounding box center [299, 275] width 33 height 10
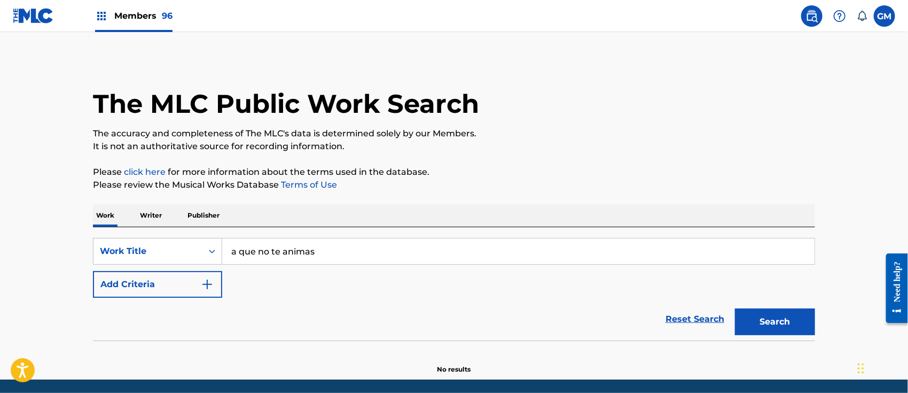
click at [775, 319] on button "Search" at bounding box center [775, 321] width 80 height 27
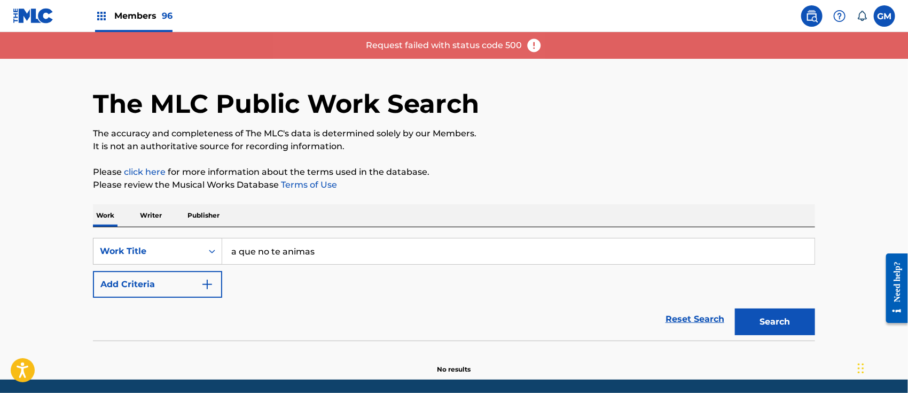
click at [889, 15] on label at bounding box center [884, 15] width 21 height 21
click at [885, 16] on input "GM GERARDO MARTINEZ gerardom@aimusicent.com Notification Preferences Profile Lo…" at bounding box center [885, 16] width 0 height 0
click at [785, 150] on p "Log out" at bounding box center [781, 151] width 25 height 10
click at [885, 16] on input "GM GERARDO MARTINEZ gerardom@aimusicent.com Notification Preferences Profile Lo…" at bounding box center [885, 16] width 0 height 0
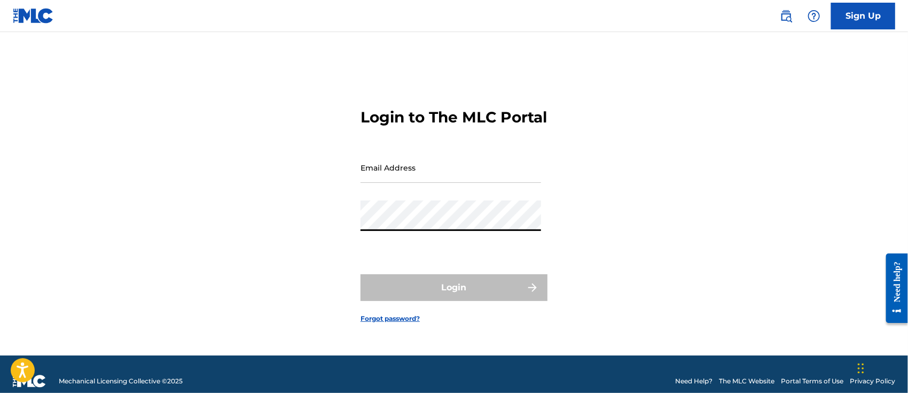
type input "[PERSON_NAME][EMAIL_ADDRESS][DOMAIN_NAME]"
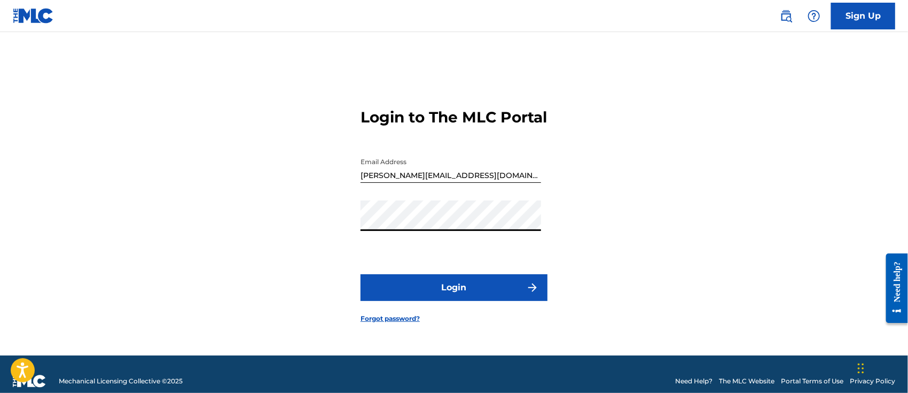
click at [412, 293] on button "Login" at bounding box center [454, 287] width 187 height 27
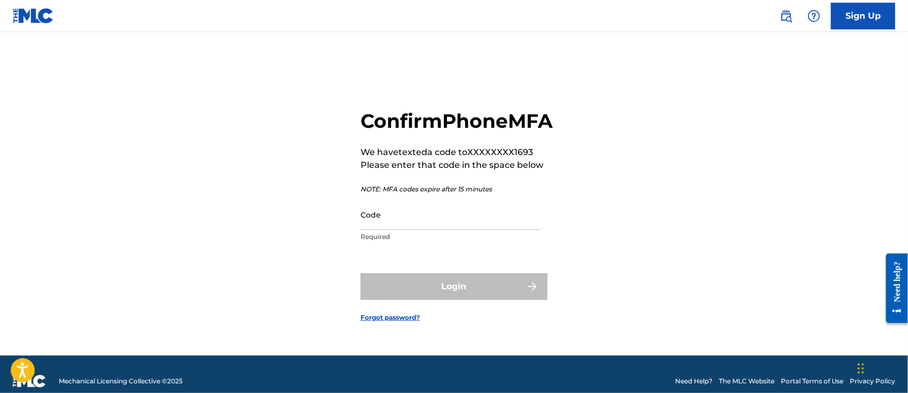
click at [423, 230] on input "Code" at bounding box center [451, 214] width 181 height 30
click at [405, 225] on input "Code" at bounding box center [451, 214] width 181 height 30
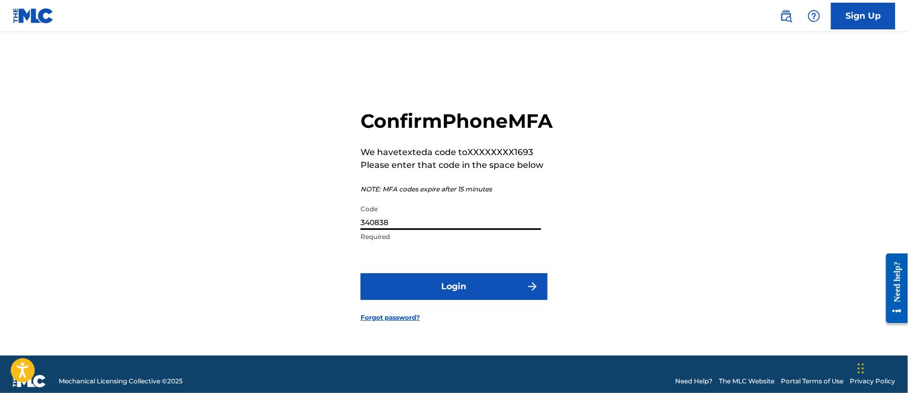
type input "340838"
click at [439, 297] on button "Login" at bounding box center [454, 286] width 187 height 27
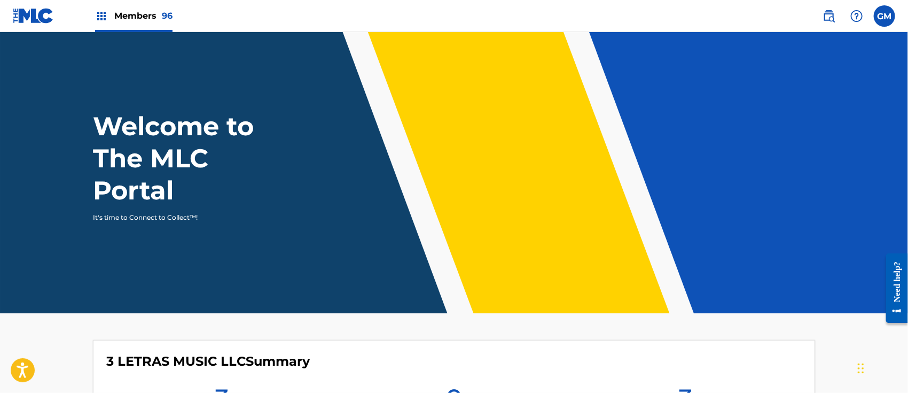
click at [133, 14] on span "Members 96" at bounding box center [143, 16] width 58 height 12
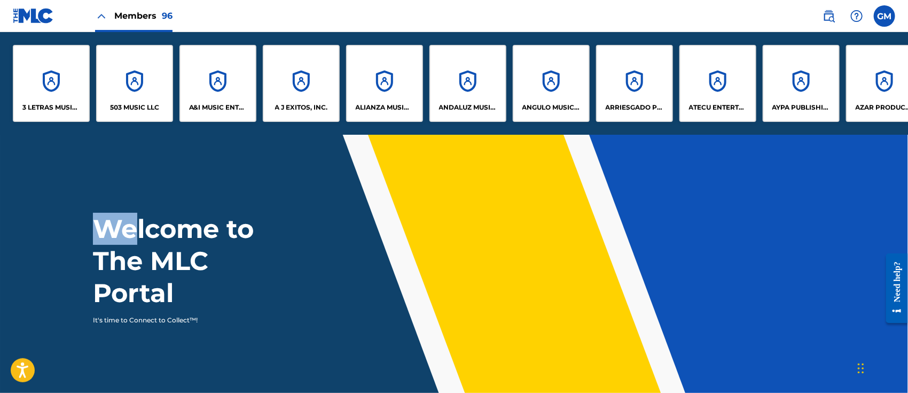
drag, startPoint x: 87, startPoint y: 135, endPoint x: 141, endPoint y: 136, distance: 54.0
click at [141, 136] on header "Welcome to The MLC Portal It's time to Connect to Collect™!" at bounding box center [454, 275] width 908 height 281
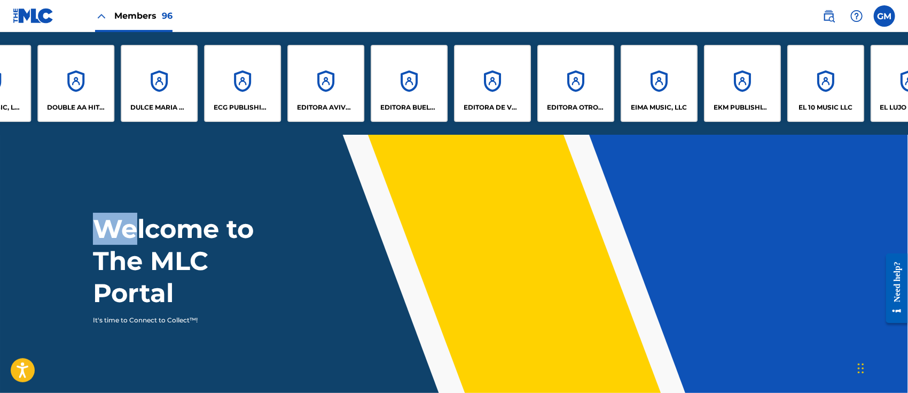
scroll to position [0, 1455]
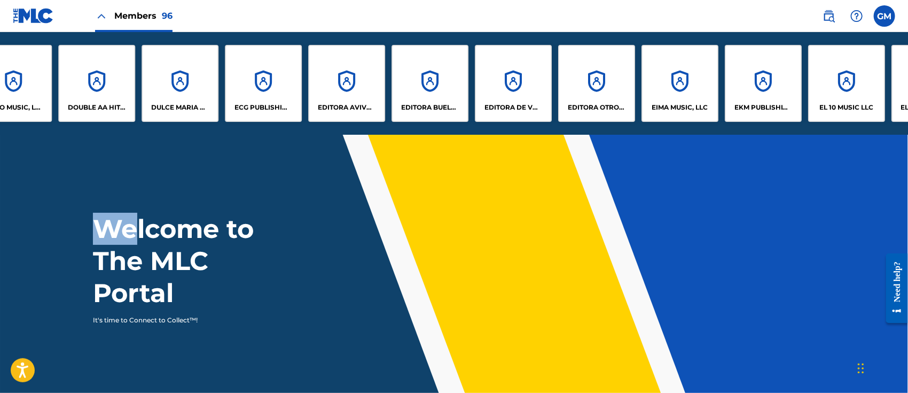
click at [271, 91] on div "ECG PUBLISHING, LLC" at bounding box center [263, 83] width 77 height 77
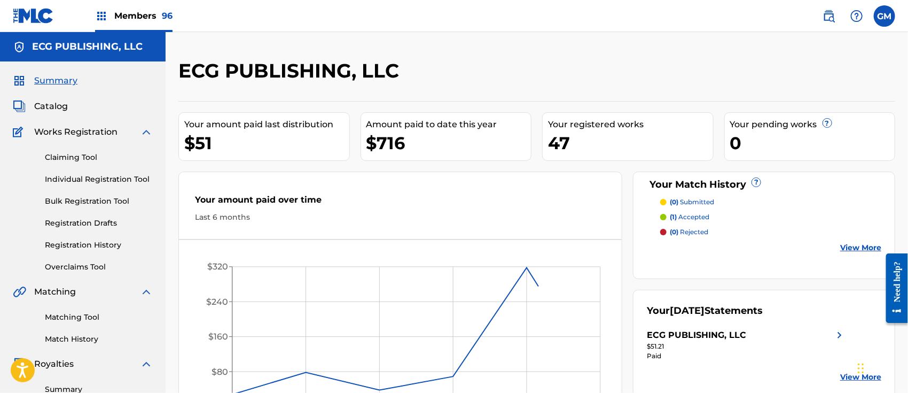
click at [49, 104] on span "Catalog" at bounding box center [51, 106] width 34 height 13
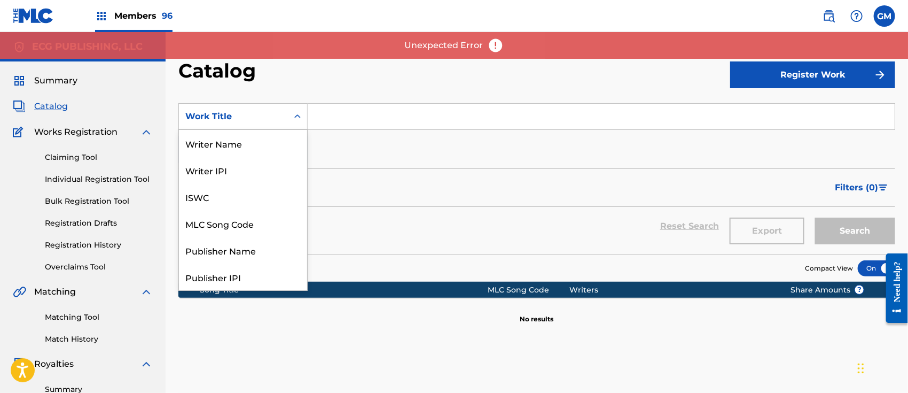
drag, startPoint x: 286, startPoint y: 103, endPoint x: 291, endPoint y: 102, distance: 5.6
click at [289, 102] on section "SearchWithCriteria2afa7570-5a6a-4b1f-b0c2-326f34d74011 12 results available. Us…" at bounding box center [536, 172] width 717 height 164
click at [407, 97] on section "SearchWithCriteria2afa7570-5a6a-4b1f-b0c2-326f34d74011 12 results available. Us…" at bounding box center [536, 172] width 717 height 164
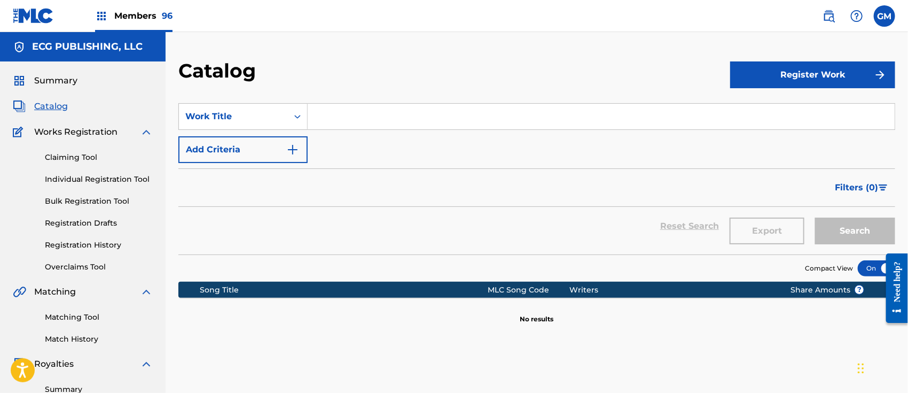
click at [829, 14] on img at bounding box center [829, 16] width 13 height 13
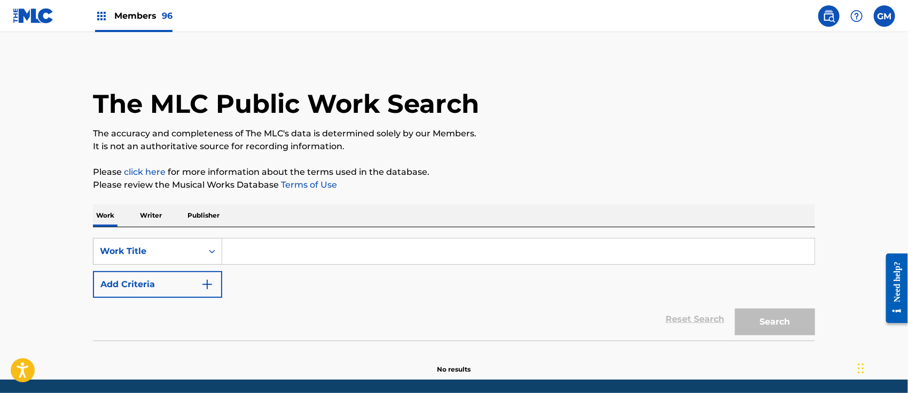
click at [250, 246] on input "Search Form" at bounding box center [518, 251] width 593 height 26
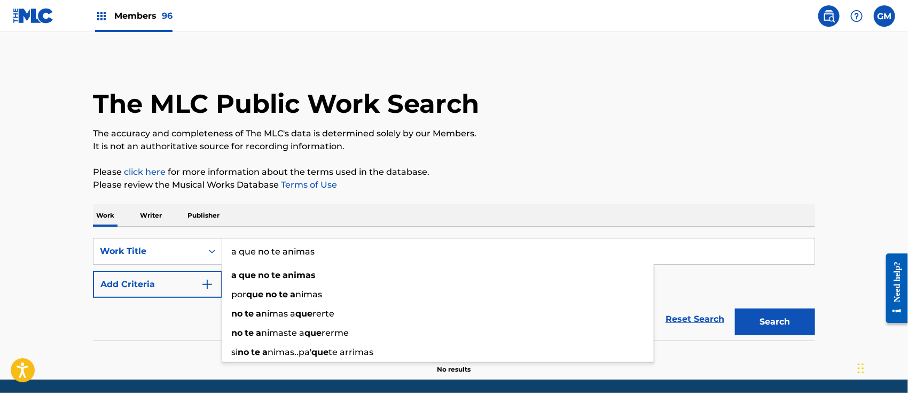
type input "a que no te animas"
click at [735, 308] on button "Search" at bounding box center [775, 321] width 80 height 27
click at [307, 273] on strong "animas" at bounding box center [299, 275] width 33 height 10
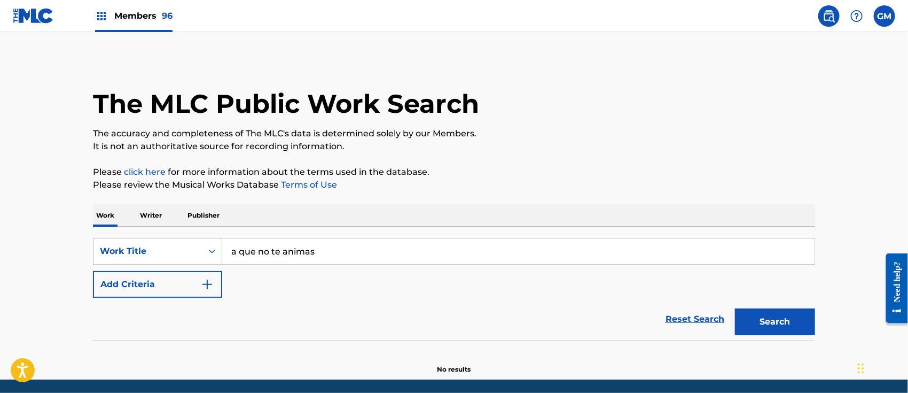
click at [775, 318] on button "Search" at bounding box center [775, 321] width 80 height 27
click at [779, 312] on button "Search" at bounding box center [775, 321] width 80 height 27
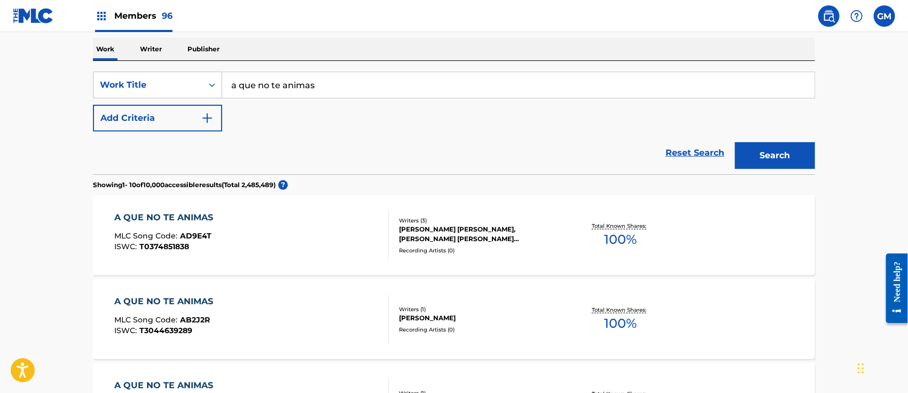
scroll to position [332, 0]
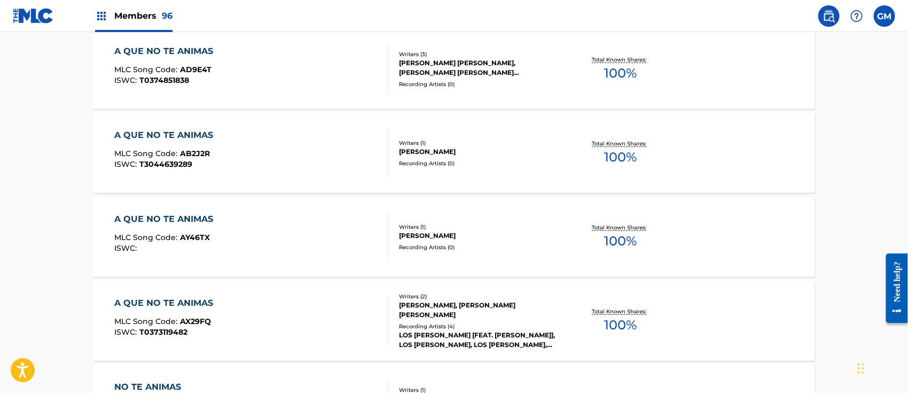
click at [290, 230] on div "A QUE NO TE ANIMAS MLC Song Code : AY46TX ISWC :" at bounding box center [252, 237] width 275 height 48
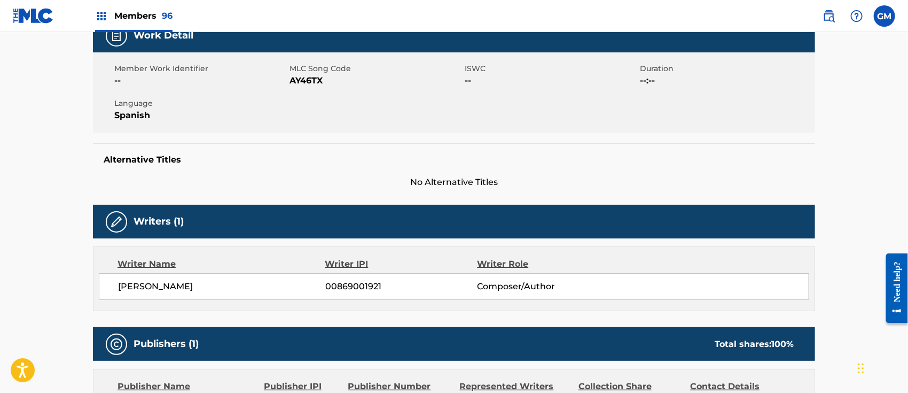
scroll to position [166, 0]
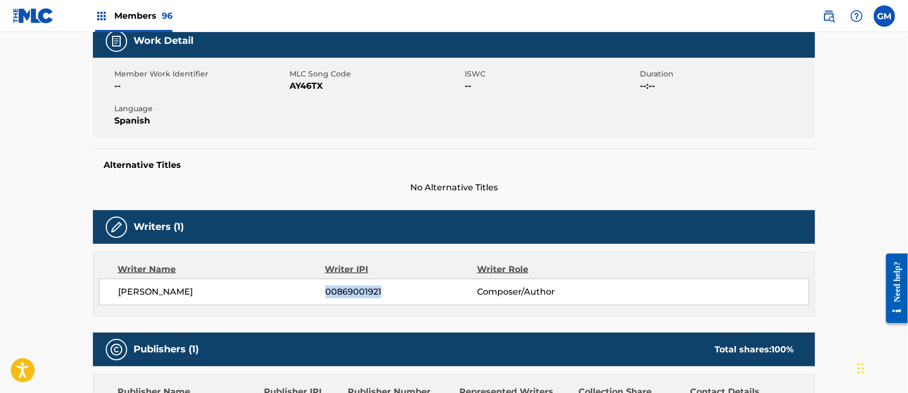
drag, startPoint x: 385, startPoint y: 292, endPoint x: 325, endPoint y: 294, distance: 59.9
click at [325, 294] on span "00869001921" at bounding box center [401, 291] width 152 height 13
copy span "00869001921"
click at [135, 6] on div "Members 96" at bounding box center [133, 16] width 77 height 32
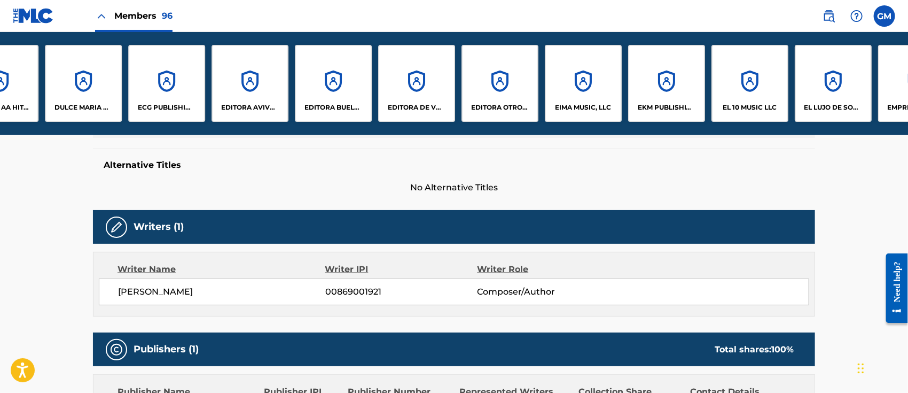
scroll to position [0, 1547]
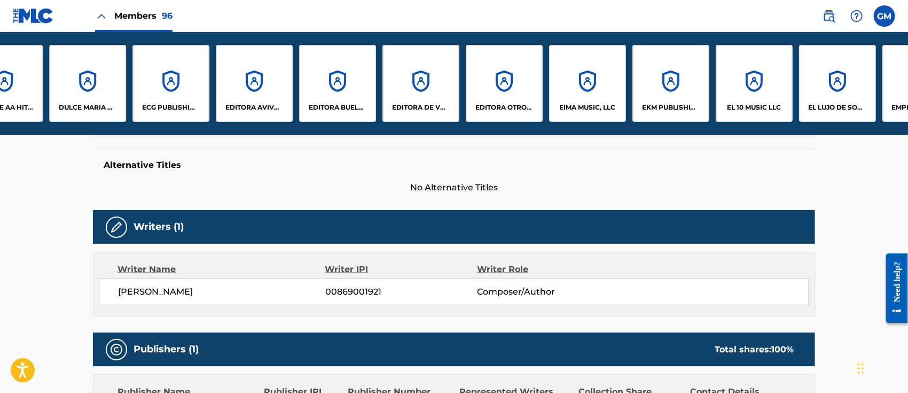
click at [164, 98] on div "ECG PUBLISHING, LLC" at bounding box center [171, 83] width 77 height 77
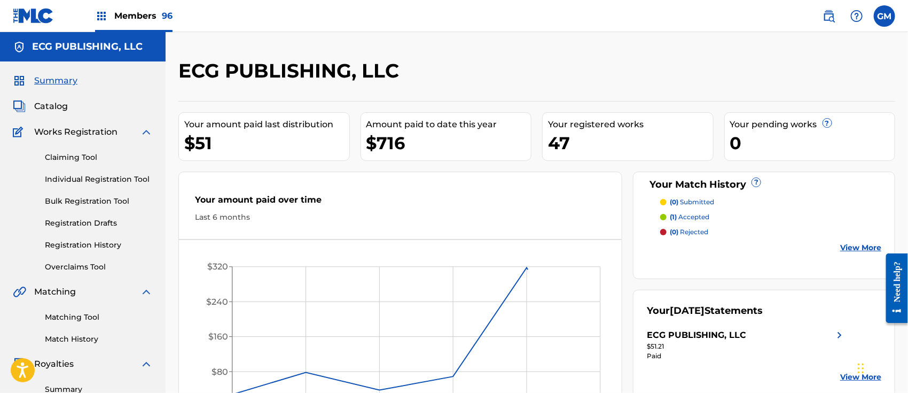
click at [54, 103] on span "Catalog" at bounding box center [51, 106] width 34 height 13
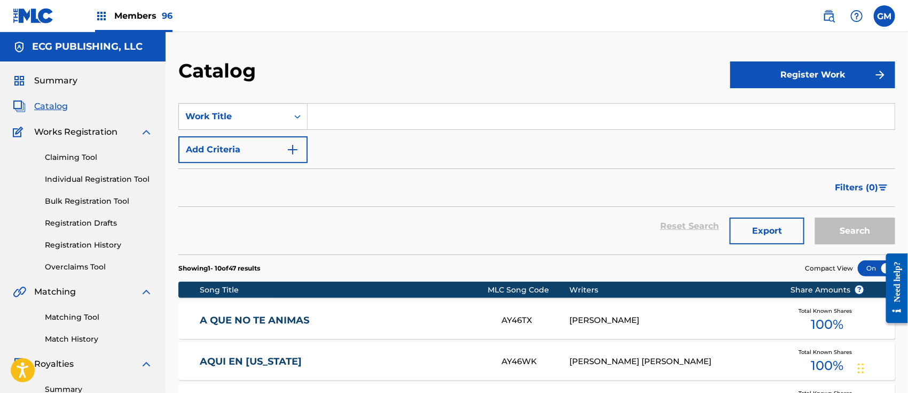
click at [343, 113] on input "Search Form" at bounding box center [601, 117] width 587 height 26
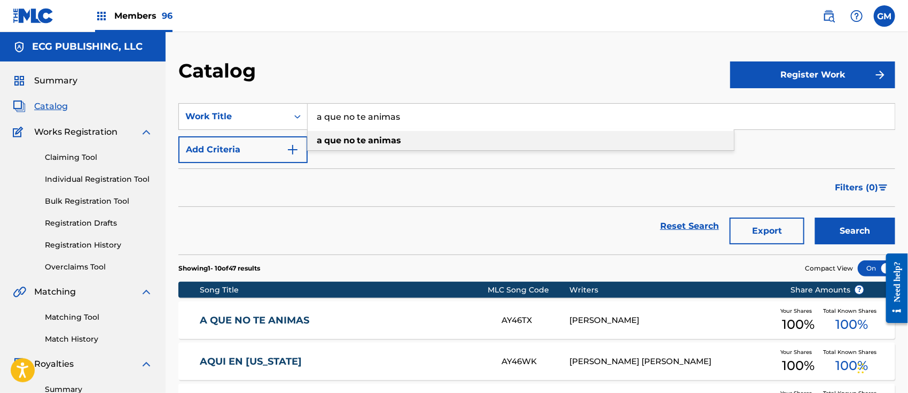
type input "a que no te animas"
click at [379, 137] on strong "animas" at bounding box center [384, 140] width 33 height 10
click at [844, 232] on button "Search" at bounding box center [855, 230] width 80 height 27
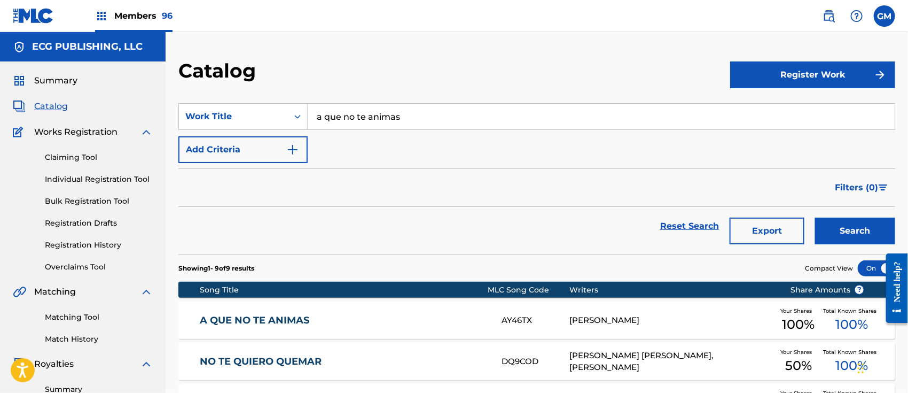
click at [415, 309] on div "A QUE NO TE ANIMAS AY46TX RAFAEL VALAZQUEZ GARCIA Your Shares 100 % Total Known…" at bounding box center [536, 319] width 717 height 37
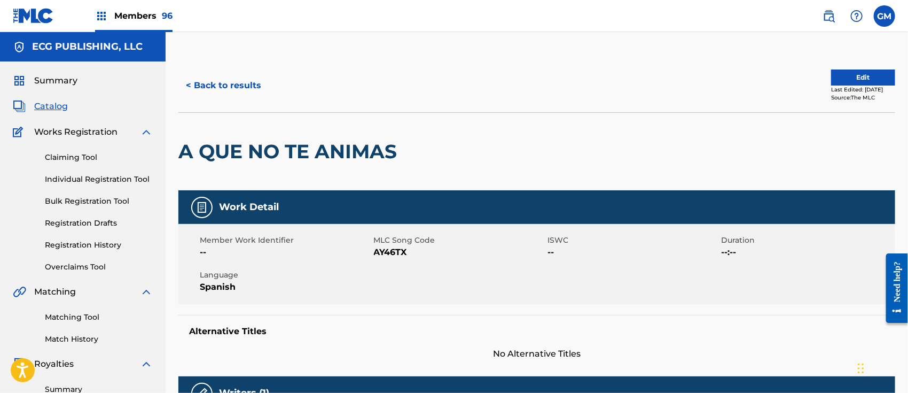
click at [850, 77] on button "Edit" at bounding box center [863, 77] width 64 height 16
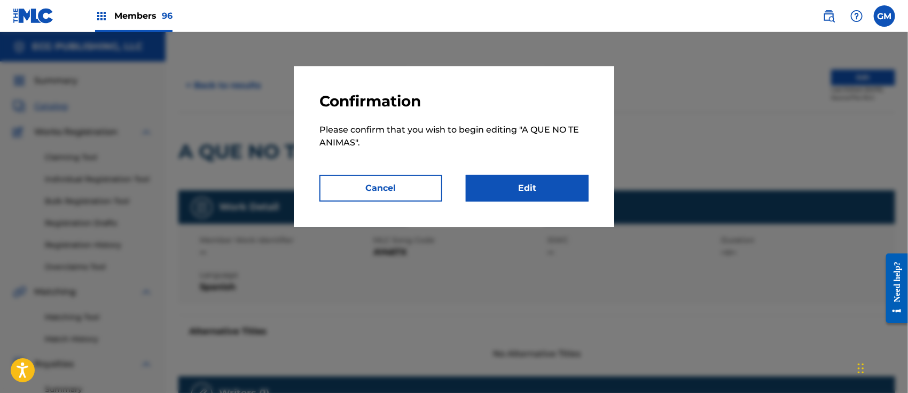
click at [536, 184] on link "Edit" at bounding box center [527, 188] width 123 height 27
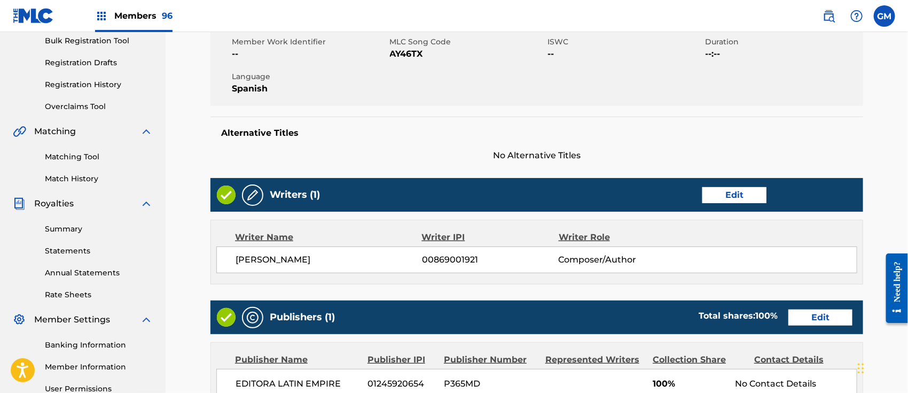
scroll to position [166, 0]
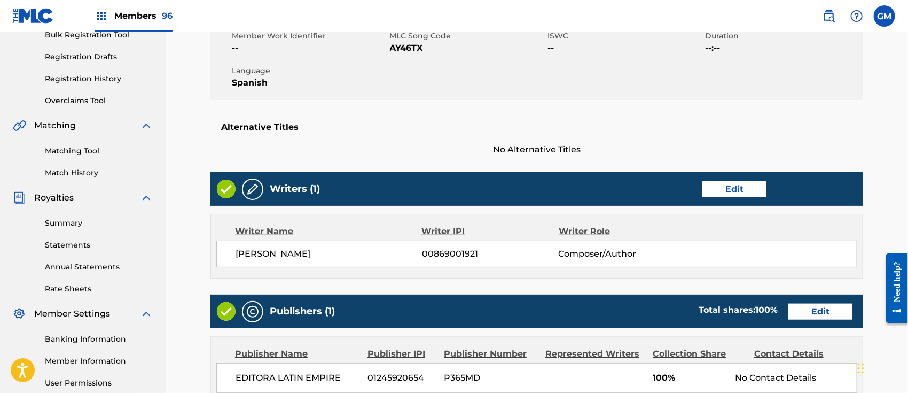
click at [738, 186] on link "Edit" at bounding box center [735, 189] width 64 height 16
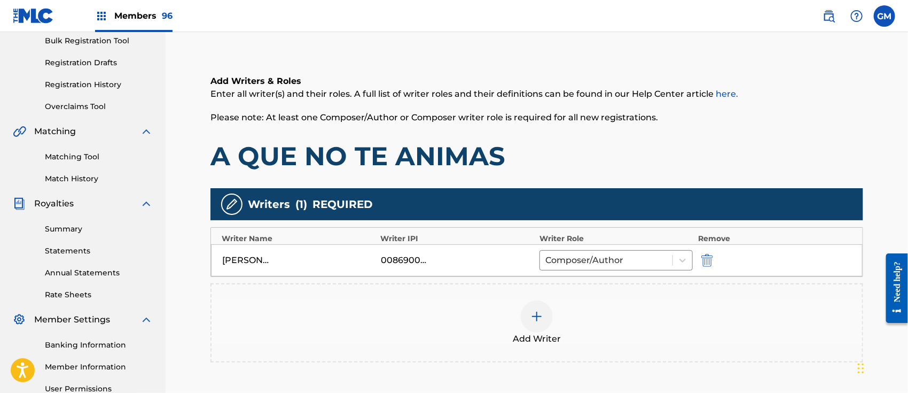
scroll to position [166, 0]
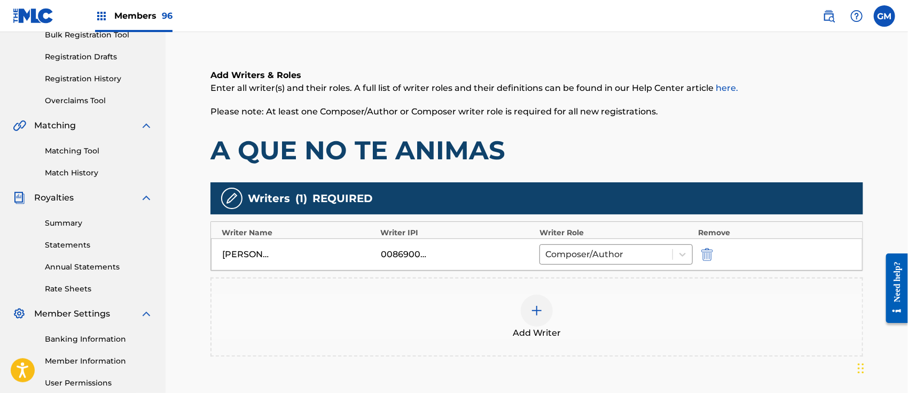
click at [535, 313] on img at bounding box center [537, 310] width 13 height 13
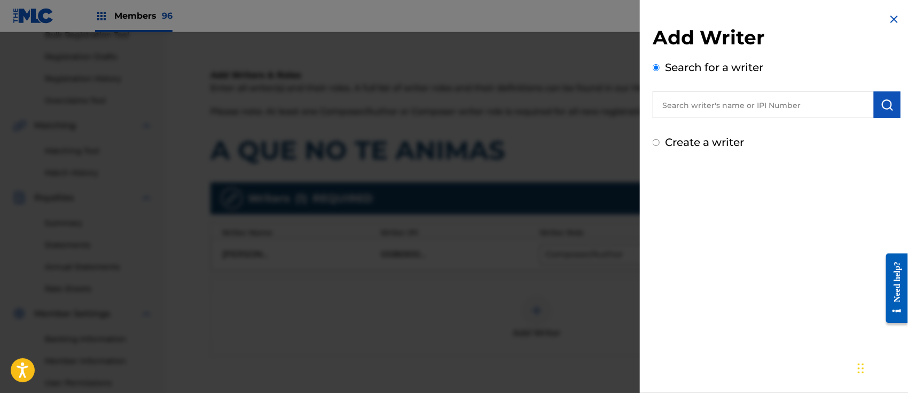
click at [691, 103] on input "text" at bounding box center [763, 104] width 221 height 27
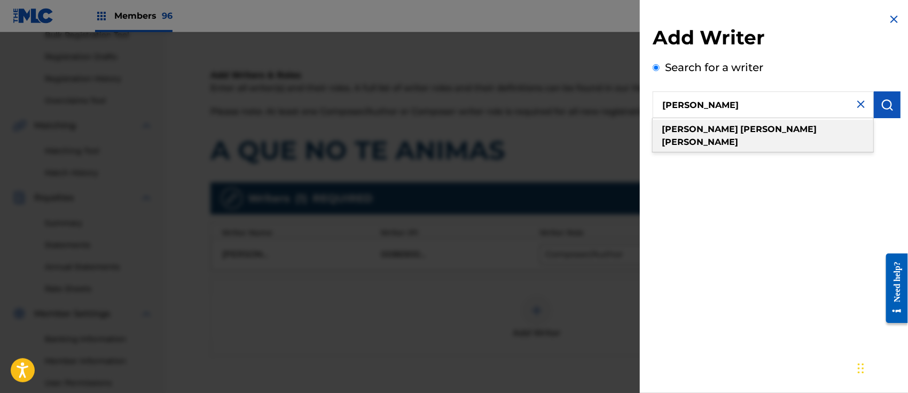
click at [738, 137] on strong "garcia" at bounding box center [700, 142] width 76 height 10
type input "rafael velazquez garcia"
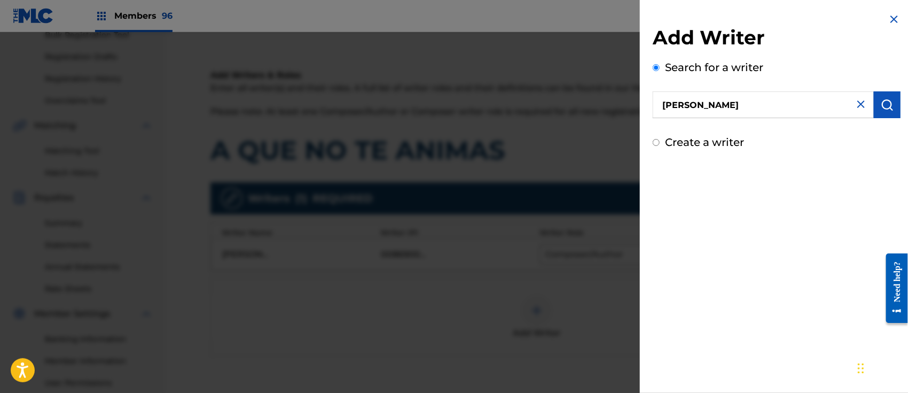
click at [883, 102] on img "submit" at bounding box center [887, 104] width 13 height 13
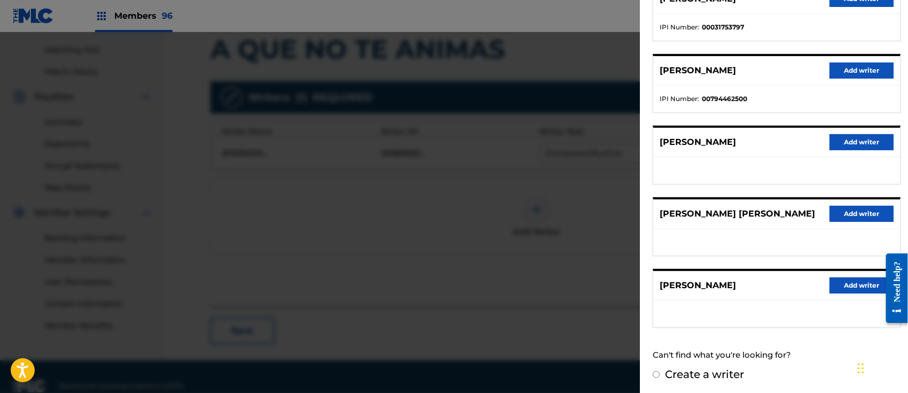
scroll to position [285, 0]
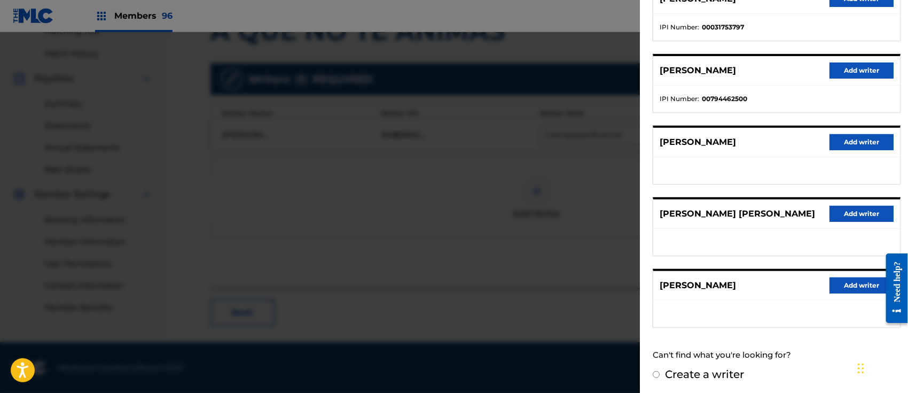
click at [657, 372] on input "Create a writer" at bounding box center [656, 374] width 7 height 7
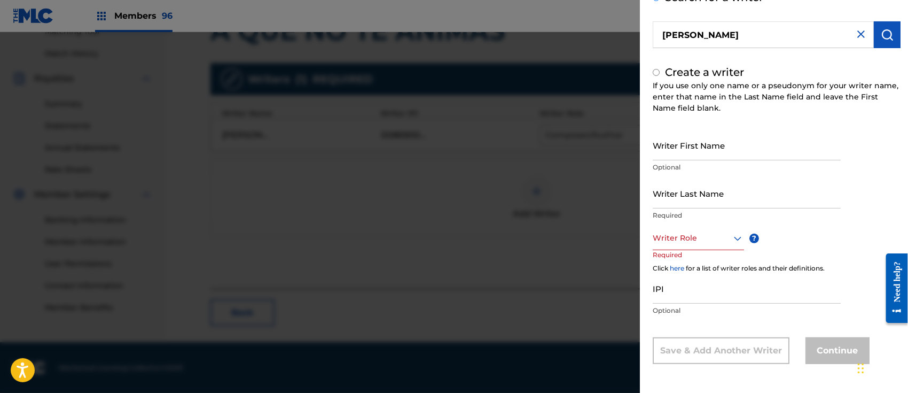
radio input "false"
radio input "true"
click at [721, 142] on input "Writer First Name" at bounding box center [747, 145] width 188 height 30
type input "RAFAEL"
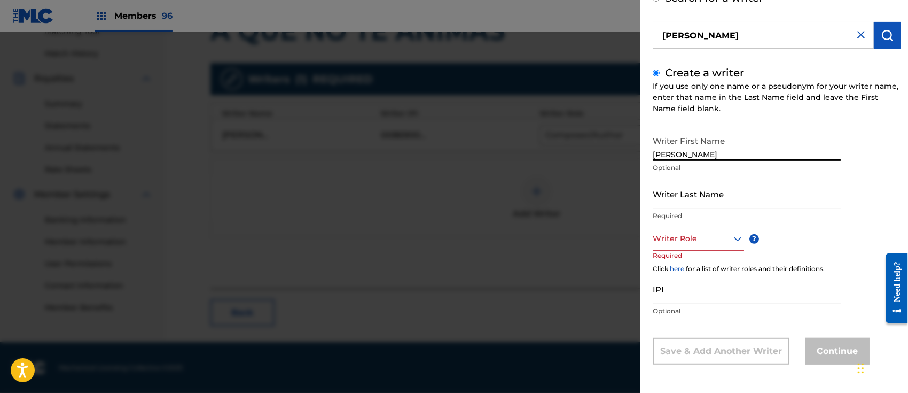
click at [707, 188] on input "Writer Last Name" at bounding box center [747, 193] width 188 height 30
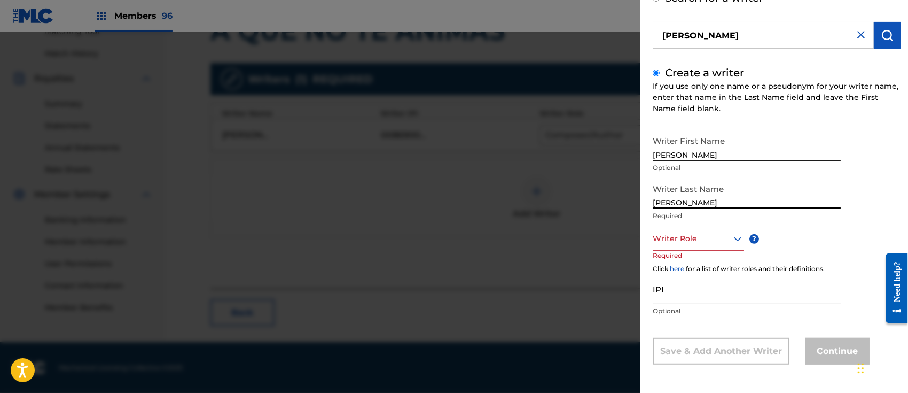
type input "VELAZQUEZ GARCIA"
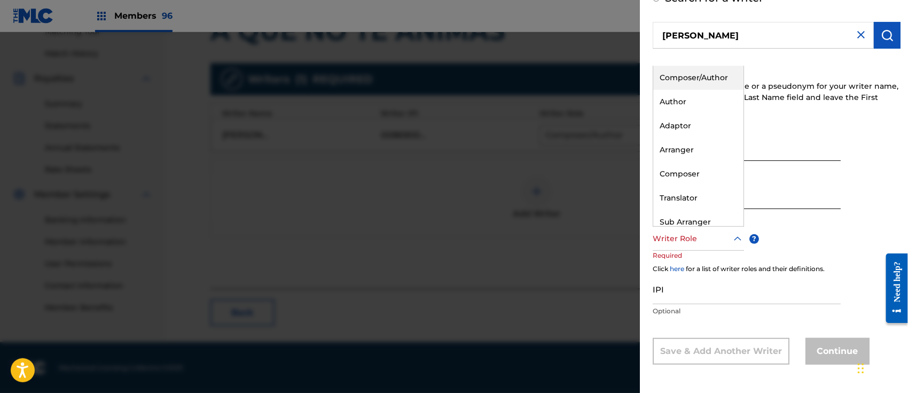
click at [705, 232] on div at bounding box center [698, 238] width 91 height 13
click at [699, 74] on div "Composer/Author" at bounding box center [699, 78] width 90 height 24
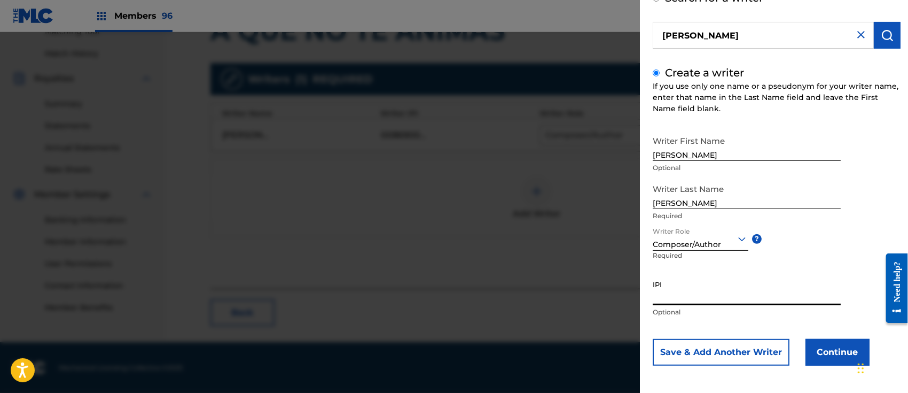
click at [709, 294] on input "IPI" at bounding box center [747, 290] width 188 height 30
paste input "00869001921"
type input "00869001921"
click at [825, 346] on button "Continue" at bounding box center [838, 352] width 64 height 27
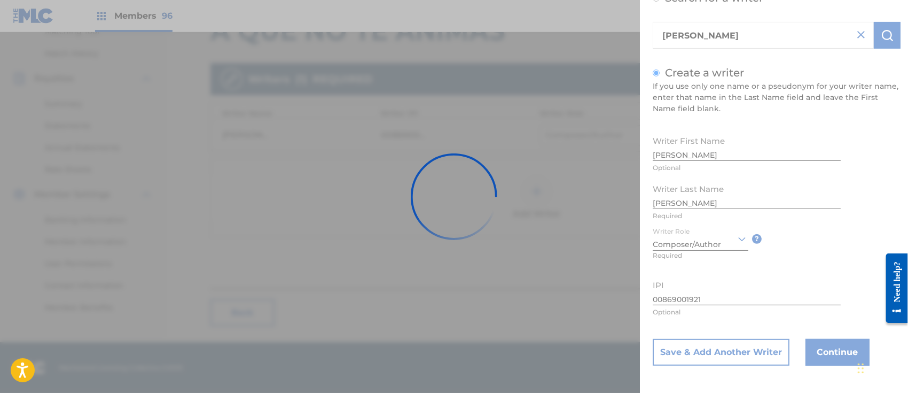
scroll to position [0, 0]
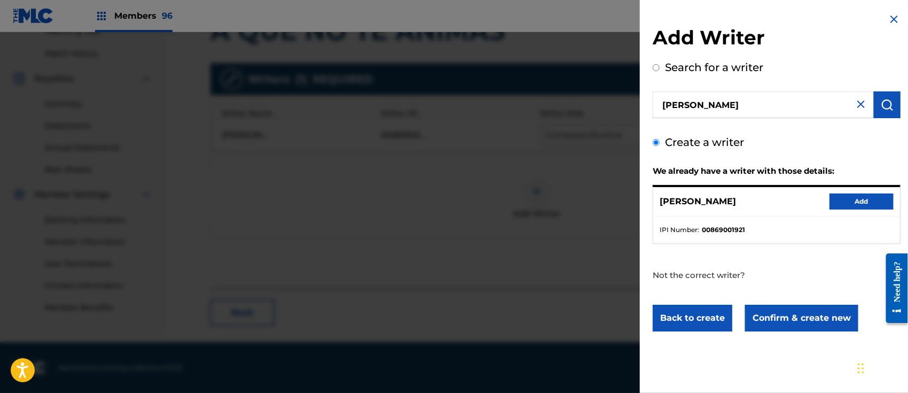
click at [798, 316] on button "Confirm & create new" at bounding box center [801, 318] width 113 height 27
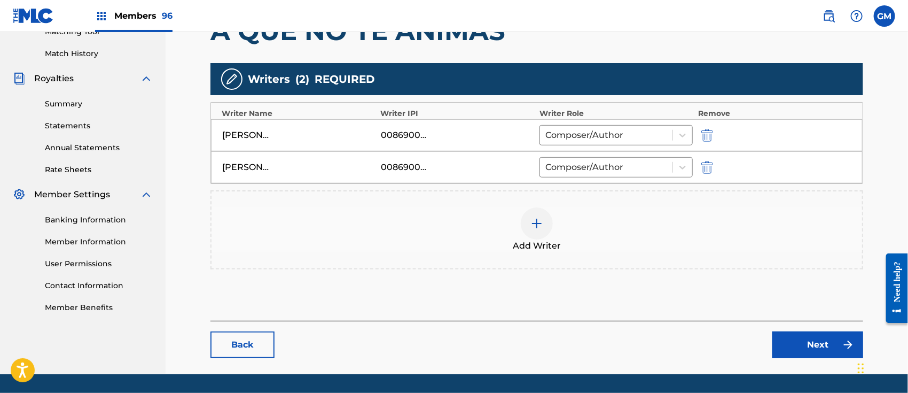
click at [709, 131] on img "submit" at bounding box center [708, 135] width 12 height 13
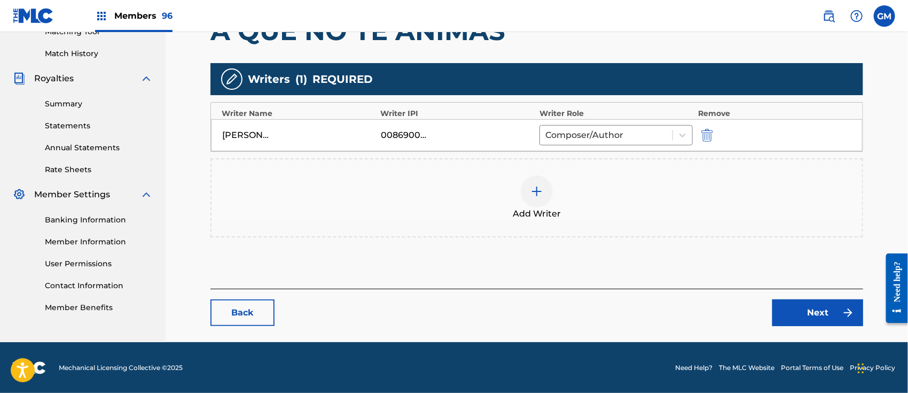
click at [812, 312] on link "Next" at bounding box center [818, 312] width 91 height 27
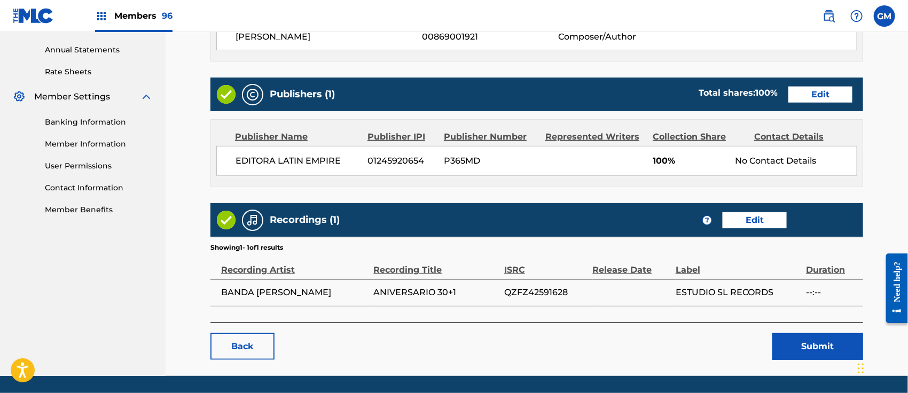
scroll to position [416, 0]
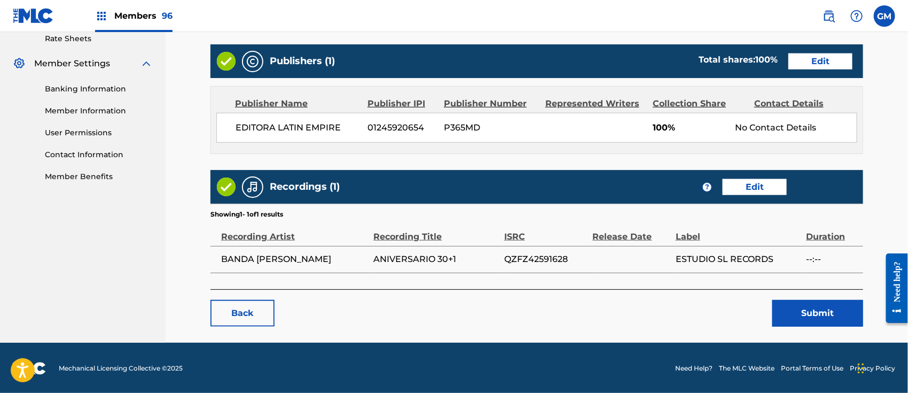
click at [799, 306] on button "Submit" at bounding box center [818, 313] width 91 height 27
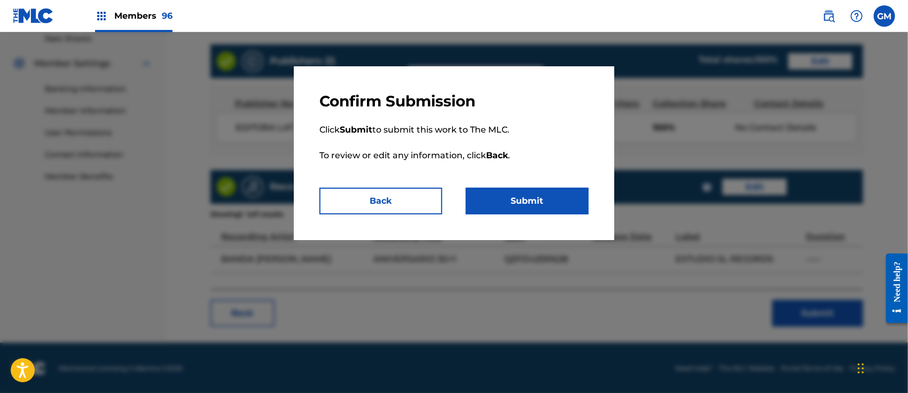
click at [545, 196] on button "Submit" at bounding box center [527, 201] width 123 height 27
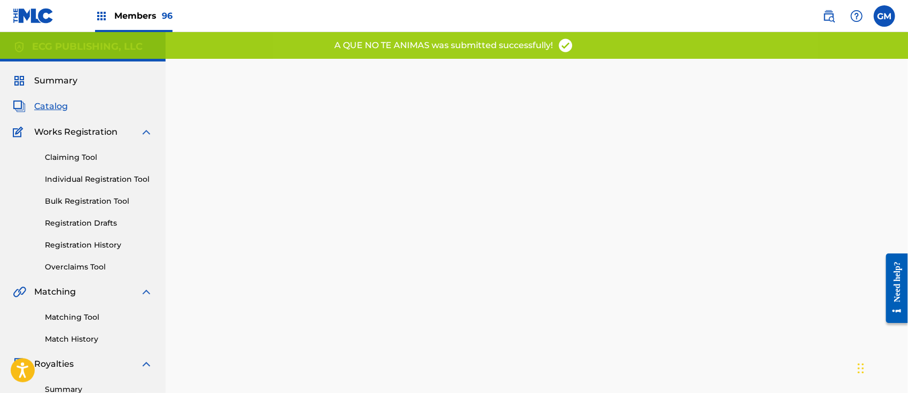
scroll to position [269, 0]
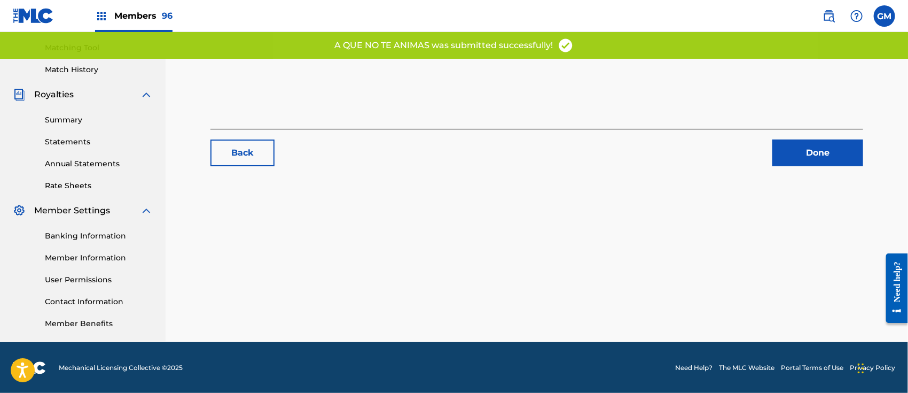
click at [789, 149] on link "Done" at bounding box center [818, 152] width 91 height 27
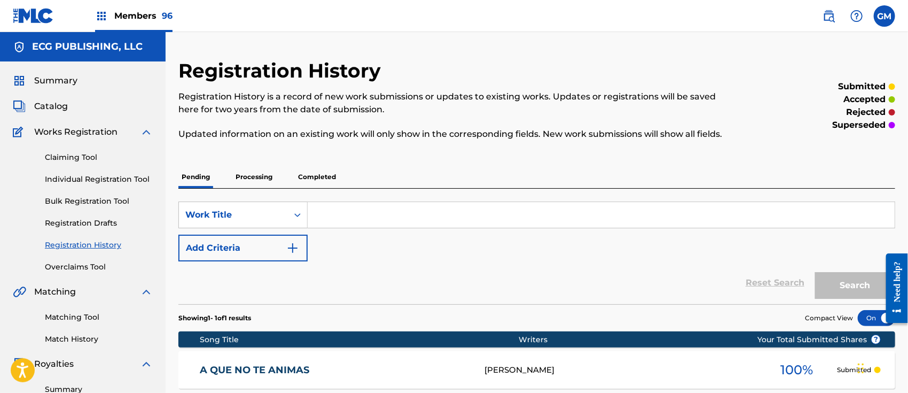
click at [824, 17] on img at bounding box center [829, 16] width 13 height 13
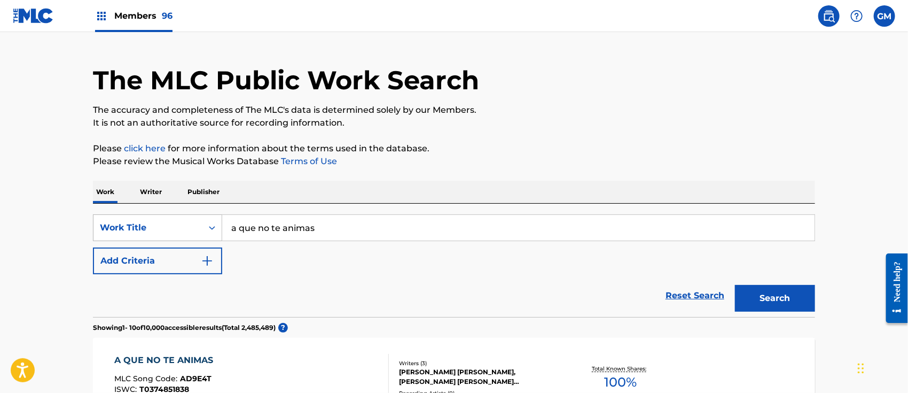
click at [214, 241] on div "Work Title" at bounding box center [157, 227] width 129 height 27
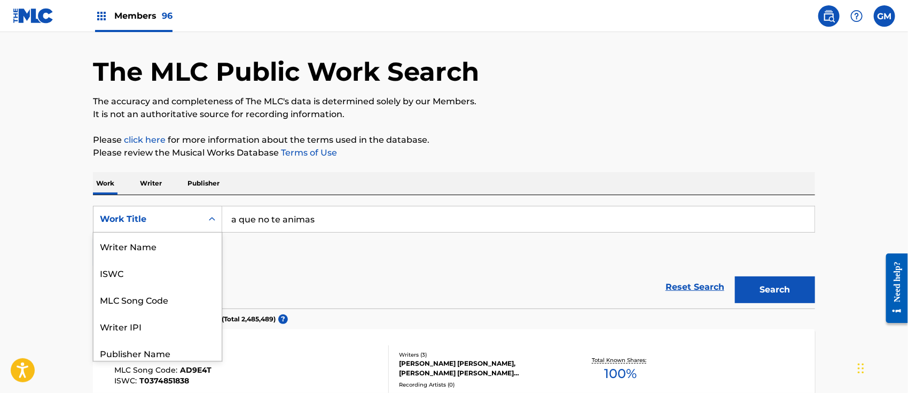
scroll to position [53, 0]
click at [168, 246] on div "MLC Song Code" at bounding box center [158, 246] width 128 height 27
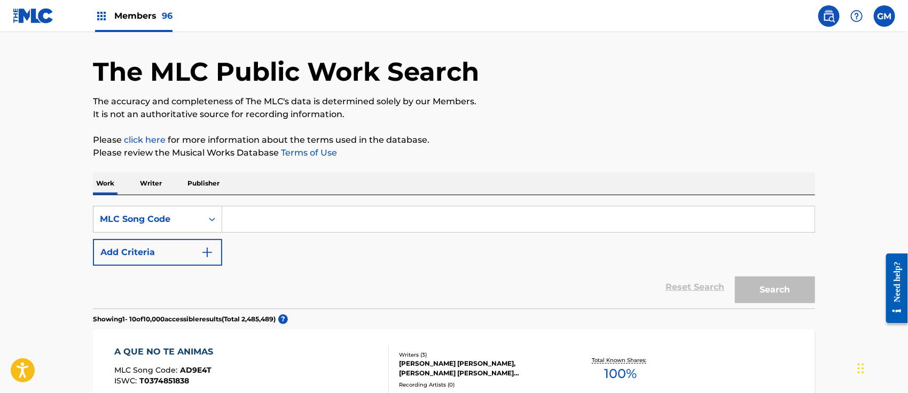
click at [307, 226] on input "Search Form" at bounding box center [518, 219] width 593 height 26
paste input "TX6GNZ"
type input "TX6GNZ"
click at [765, 285] on button "Search" at bounding box center [775, 289] width 80 height 27
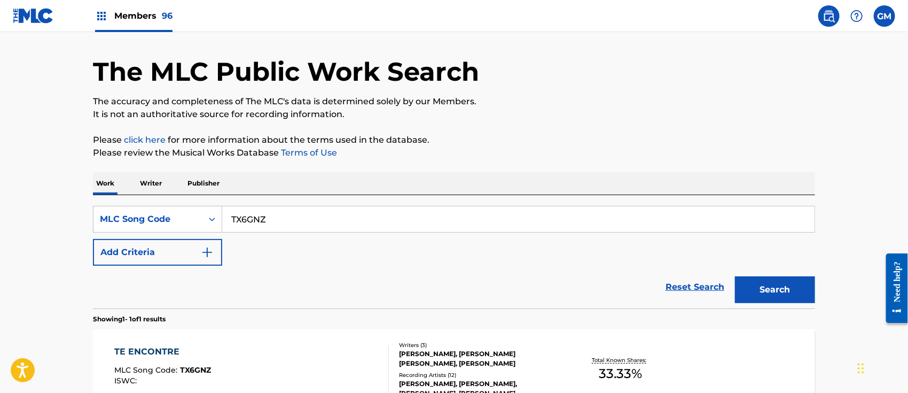
scroll to position [155, 0]
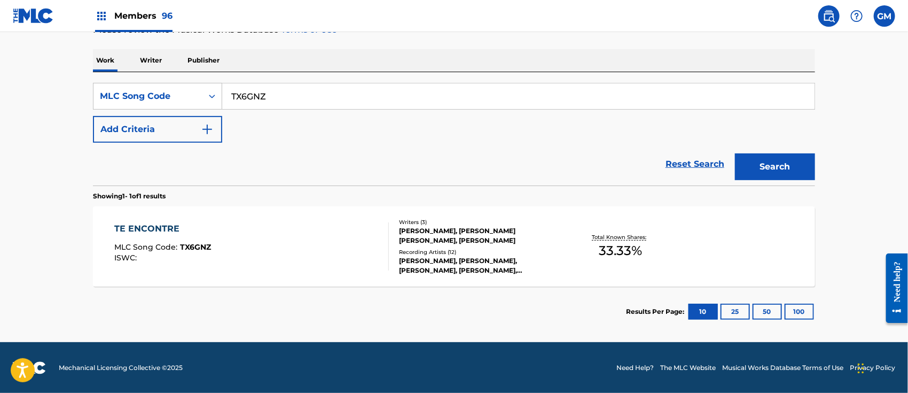
click at [315, 230] on div "TE ENCONTRE MLC Song Code : TX6GNZ ISWC :" at bounding box center [252, 246] width 275 height 48
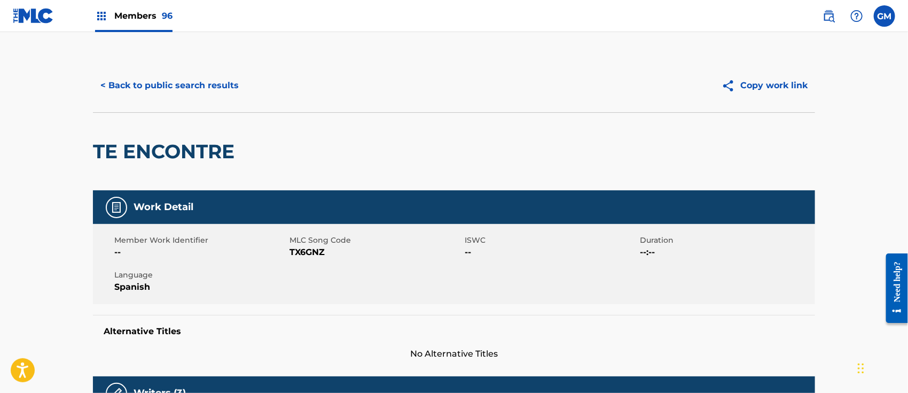
click at [150, 11] on span "Members 96" at bounding box center [143, 16] width 58 height 12
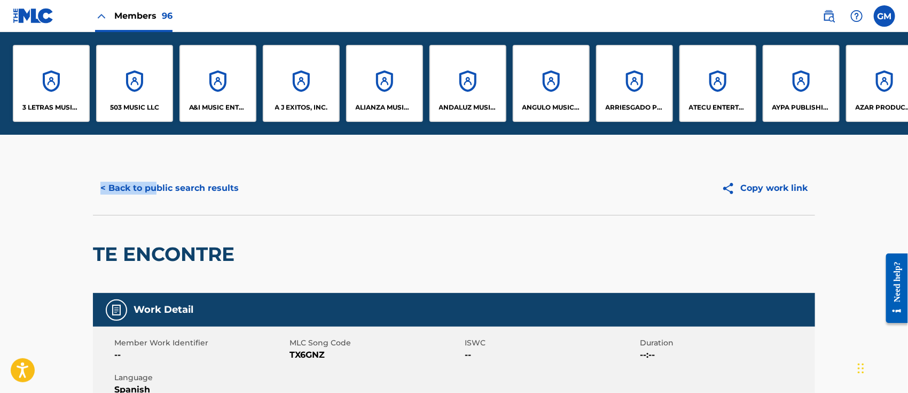
drag, startPoint x: 81, startPoint y: 135, endPoint x: 157, endPoint y: 135, distance: 75.3
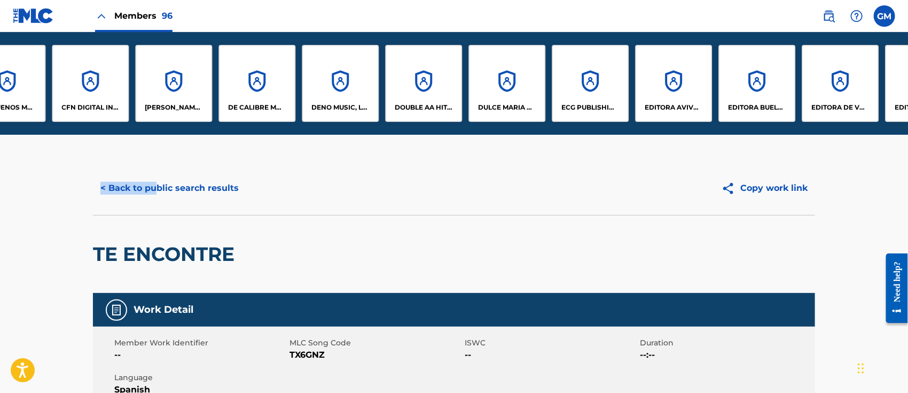
scroll to position [0, 1065]
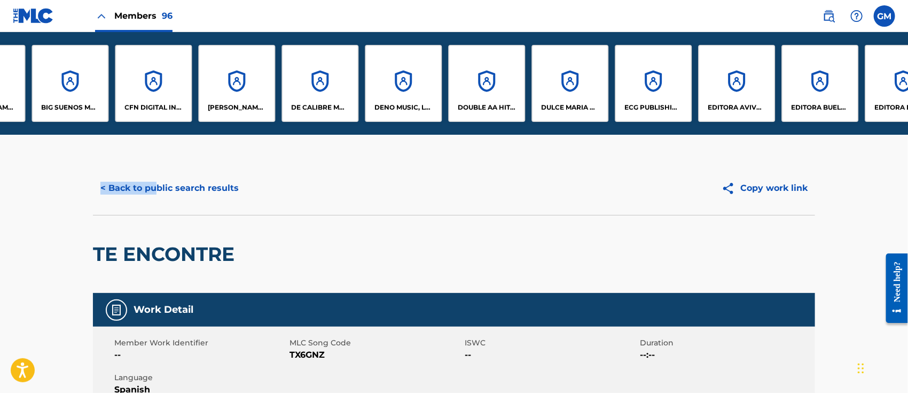
click at [239, 91] on div "[PERSON_NAME] TOLEDO" at bounding box center [236, 83] width 77 height 77
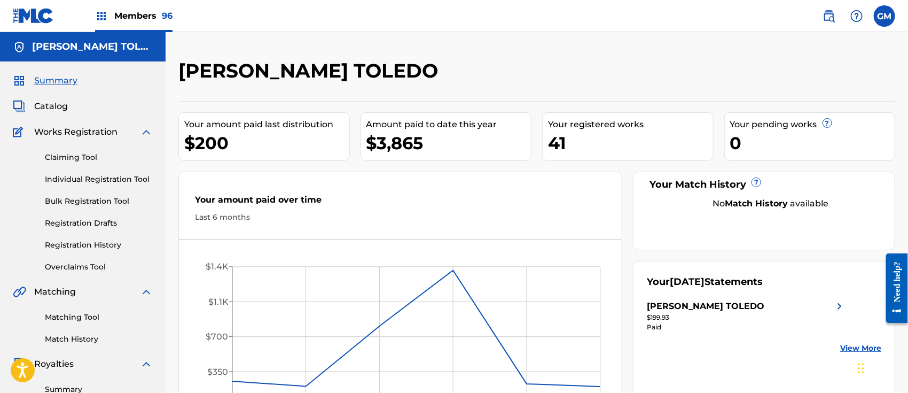
click at [51, 104] on span "Catalog" at bounding box center [51, 106] width 34 height 13
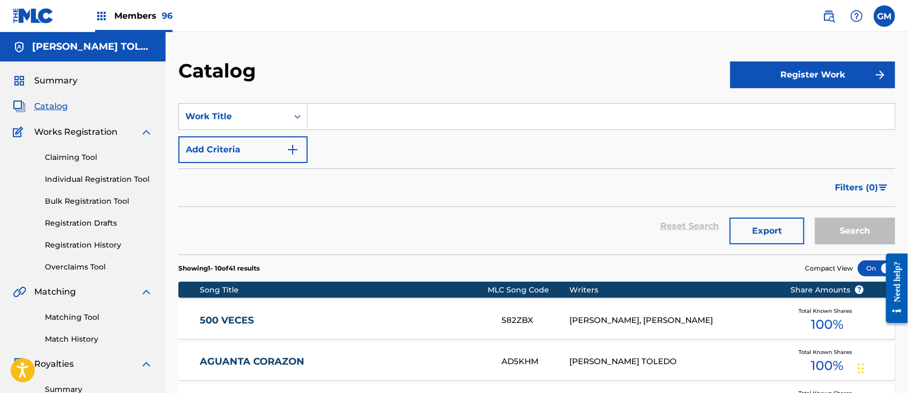
click at [392, 108] on input "Search Form" at bounding box center [601, 117] width 587 height 26
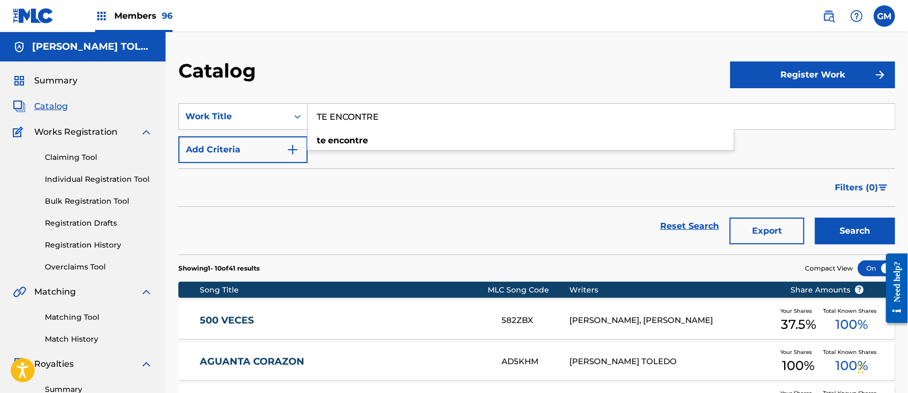
type input "TE ENCONTRE"
click at [815, 217] on button "Search" at bounding box center [855, 230] width 80 height 27
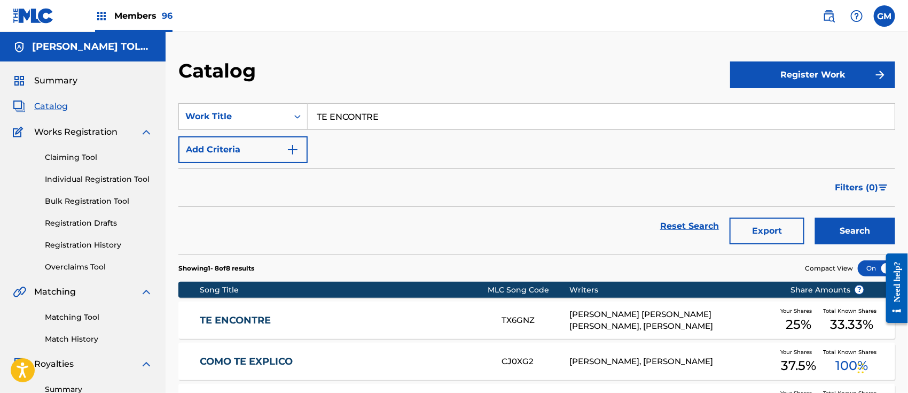
click at [337, 321] on link "TE ENCONTRE" at bounding box center [343, 320] width 287 height 12
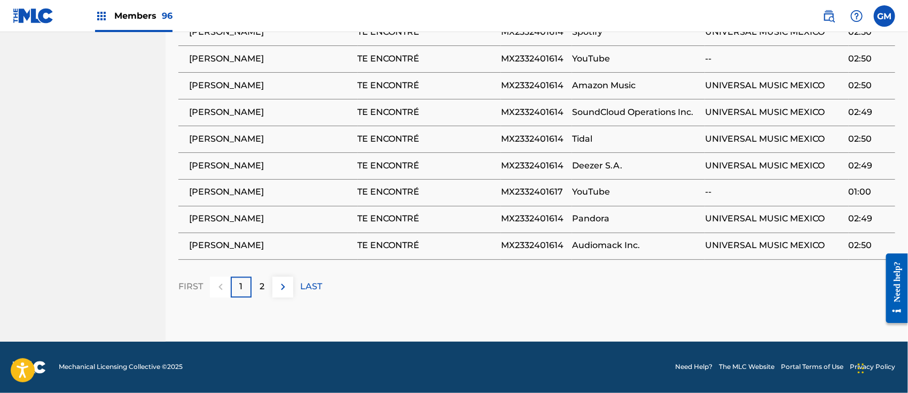
scroll to position [531, 0]
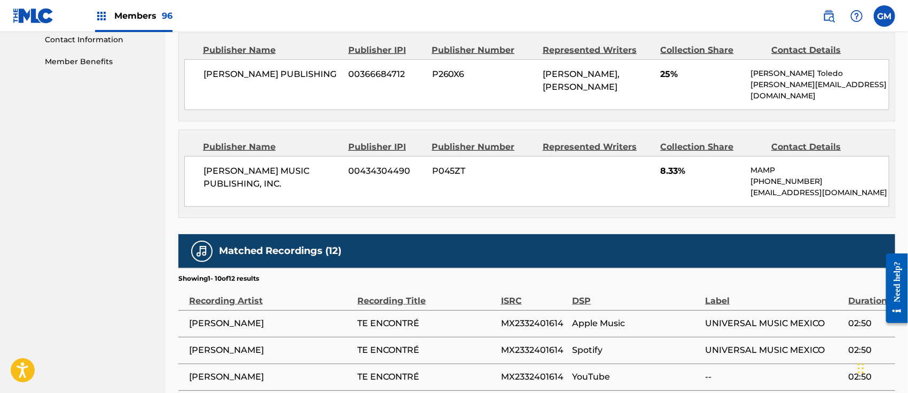
click at [153, 15] on span "Members 96" at bounding box center [143, 16] width 58 height 12
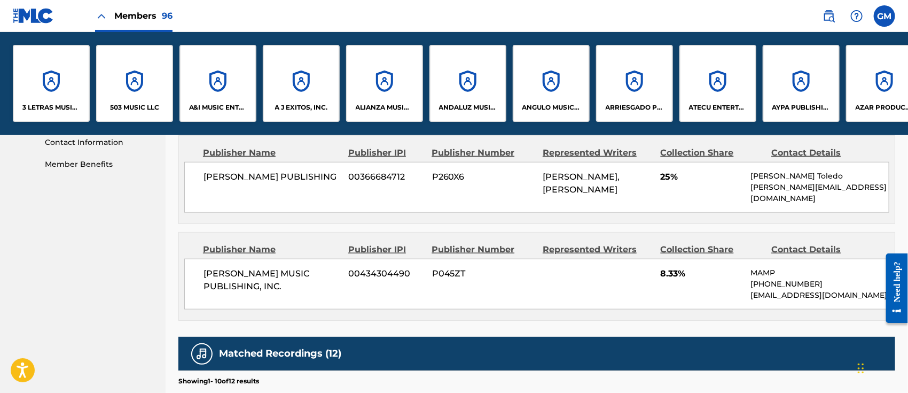
scroll to position [634, 0]
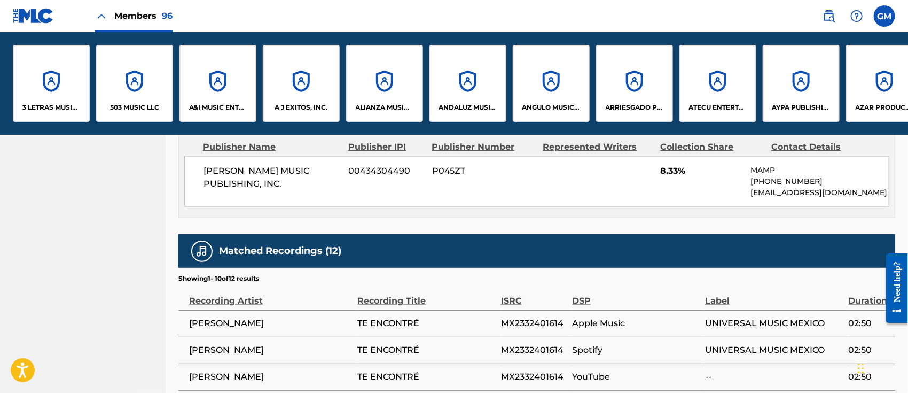
click at [216, 105] on p "A&I MUSIC ENTERTAINMENT, INC" at bounding box center [218, 108] width 58 height 10
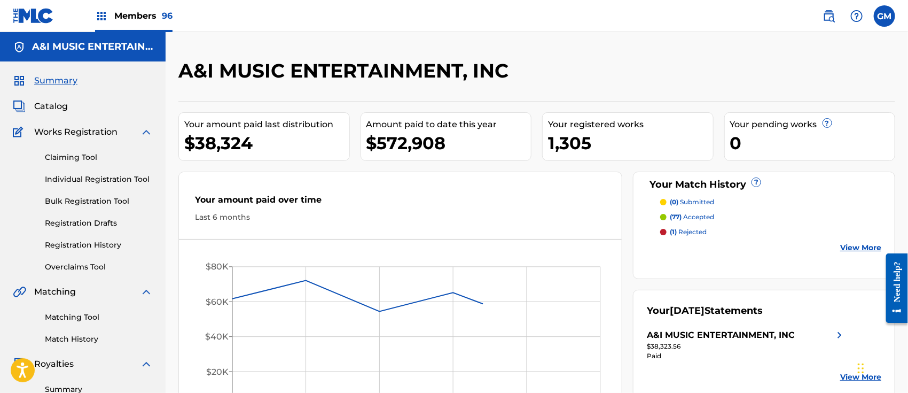
click at [60, 102] on span "Catalog" at bounding box center [51, 106] width 34 height 13
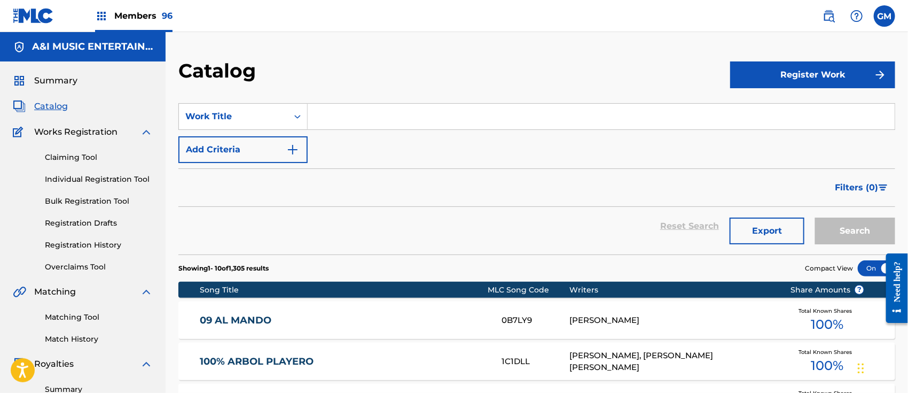
click at [361, 119] on input "Search Form" at bounding box center [601, 117] width 587 height 26
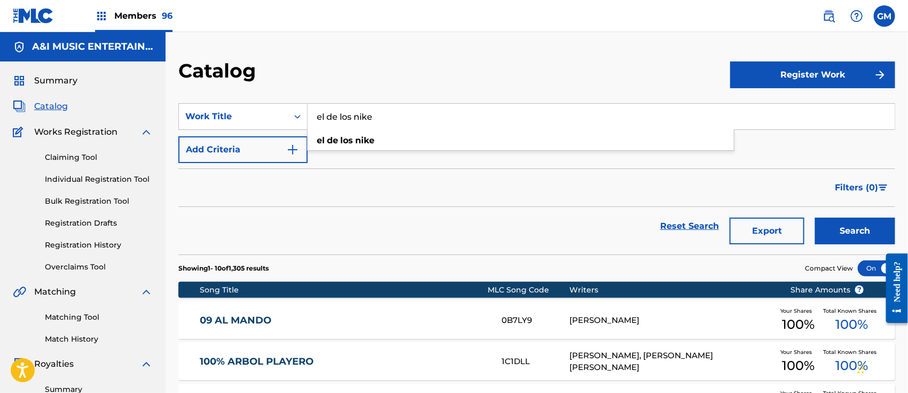
type input "el de los nike"
click at [815, 217] on button "Search" at bounding box center [855, 230] width 80 height 27
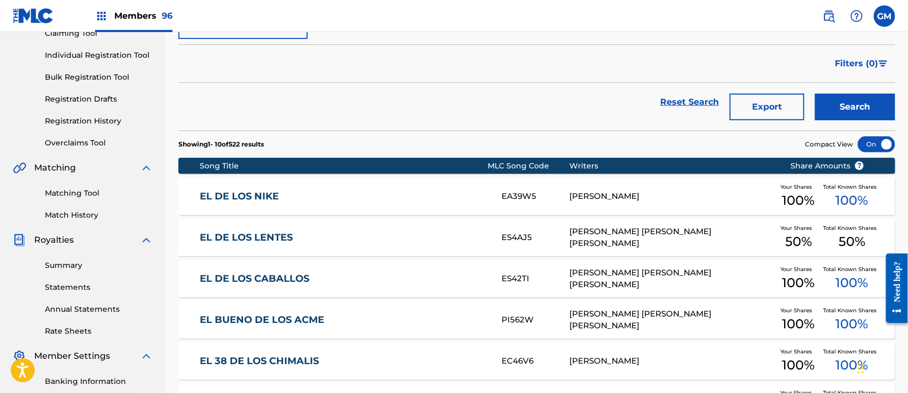
scroll to position [166, 0]
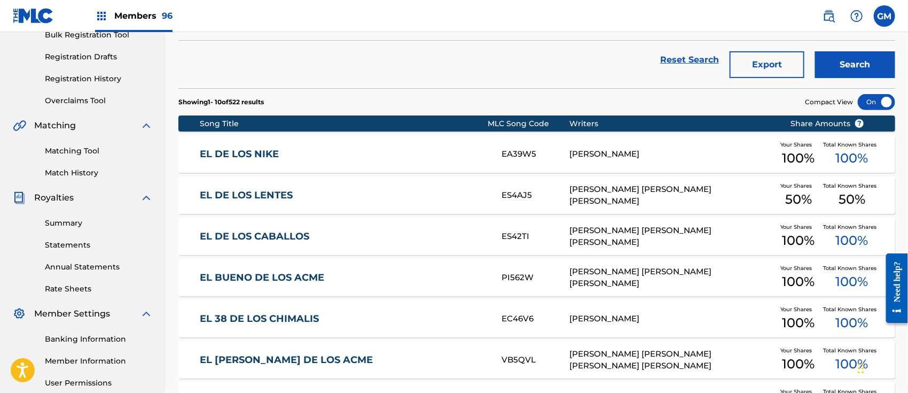
click at [307, 149] on link "EL DE LOS NIKE" at bounding box center [343, 154] width 287 height 12
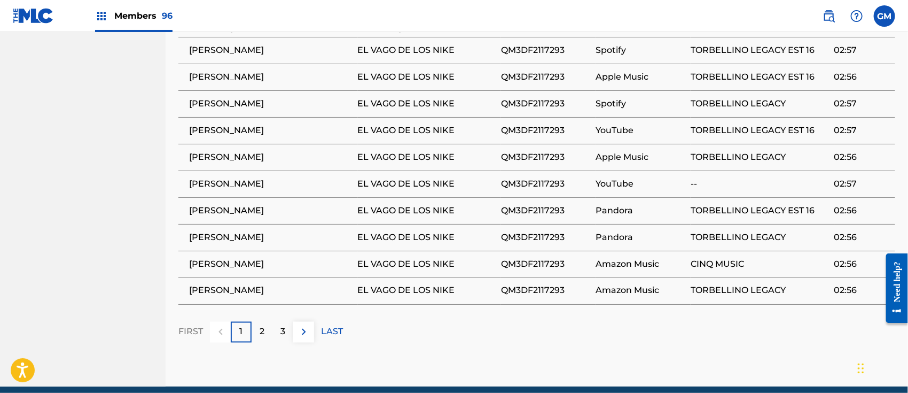
scroll to position [768, 0]
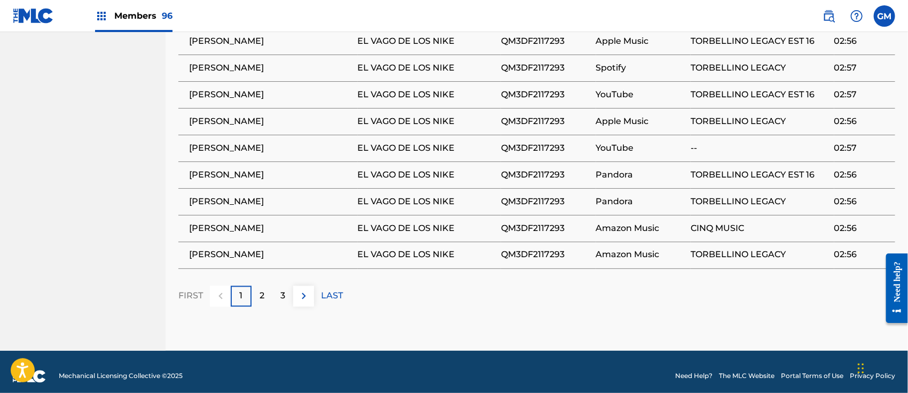
click at [260, 290] on p "2" at bounding box center [262, 296] width 5 height 13
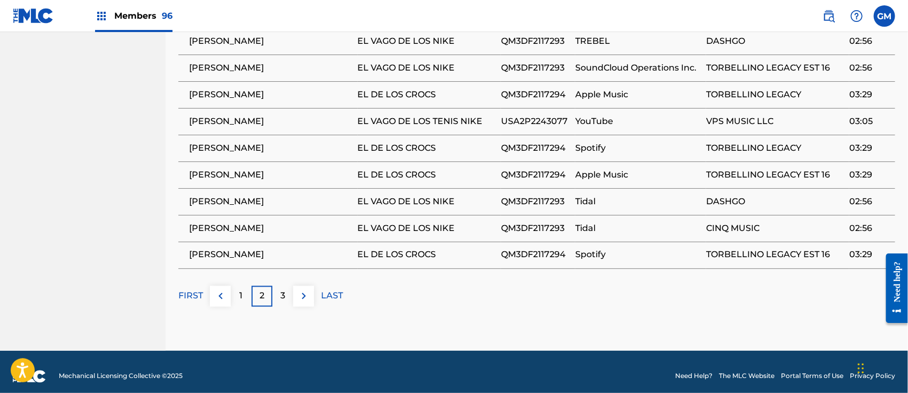
click at [282, 290] on p "3" at bounding box center [283, 296] width 5 height 13
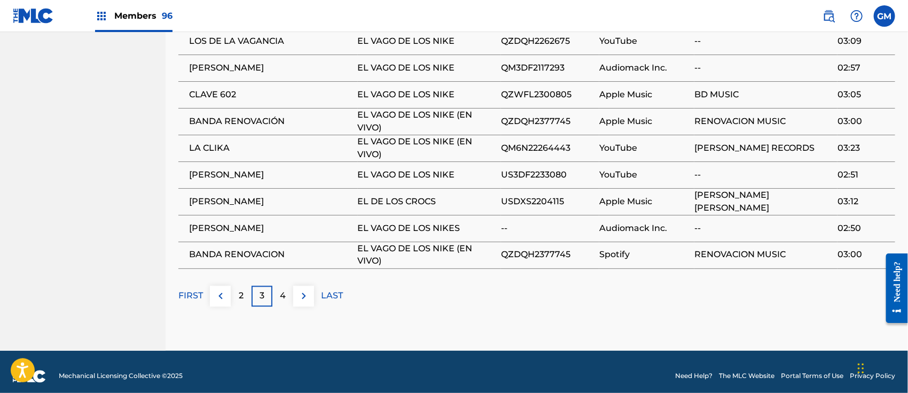
click at [280, 290] on p "4" at bounding box center [283, 296] width 6 height 13
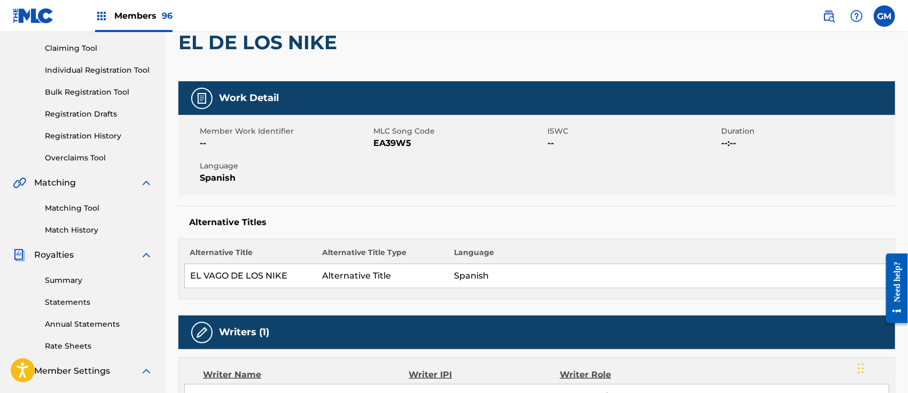
scroll to position [103, 0]
